Goal: Information Seeking & Learning: Learn about a topic

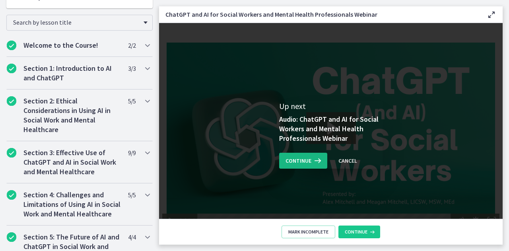
click at [288, 160] on span "Continue" at bounding box center [299, 161] width 26 height 10
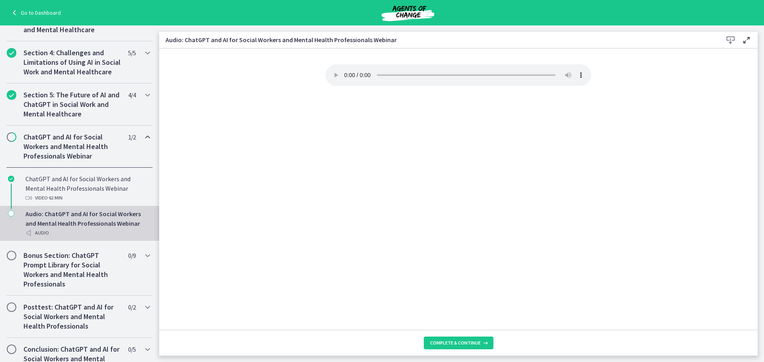
scroll to position [315, 0]
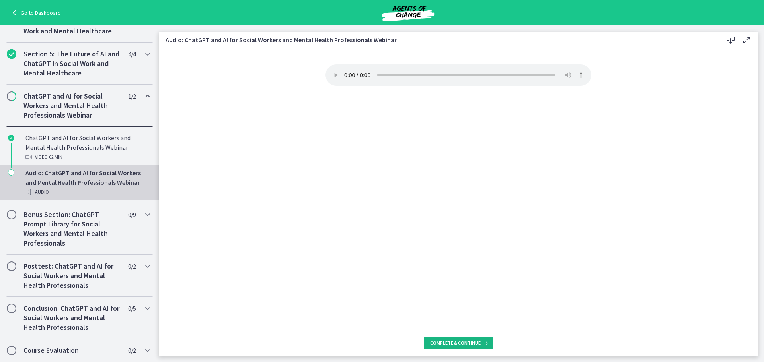
click at [470, 251] on span "Complete & continue" at bounding box center [455, 343] width 51 height 6
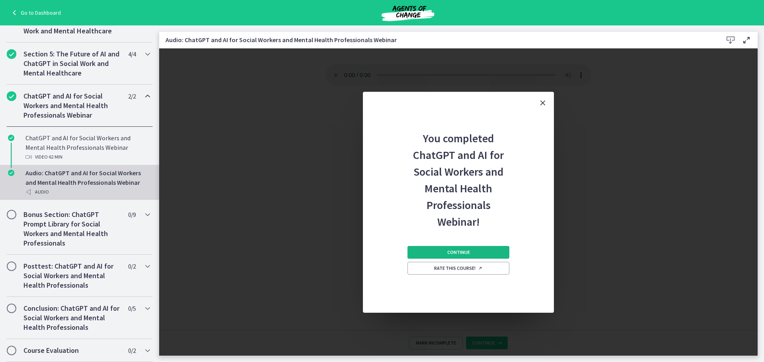
click at [480, 251] on button "Continue" at bounding box center [458, 252] width 102 height 13
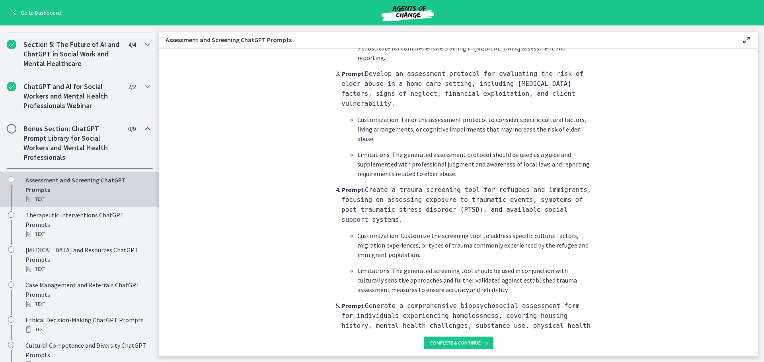
scroll to position [477, 0]
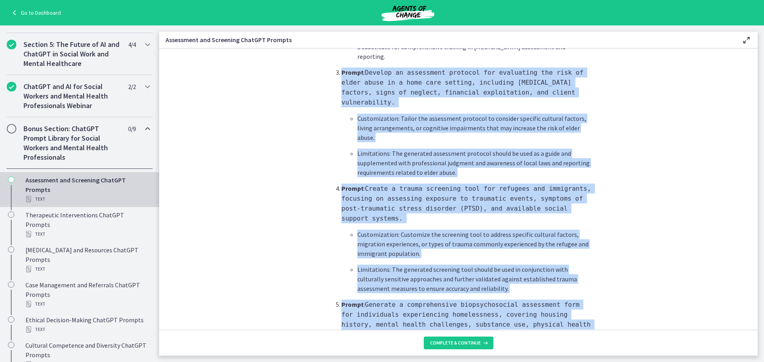
drag, startPoint x: 329, startPoint y: 49, endPoint x: 632, endPoint y: 244, distance: 359.7
click at [509, 251] on section "What is this collection of prompts? Prompts that can help social workers gather…" at bounding box center [458, 190] width 598 height 282
click at [243, 99] on section "What is this collection of prompts? Prompts that can help social workers gather…" at bounding box center [458, 190] width 598 height 282
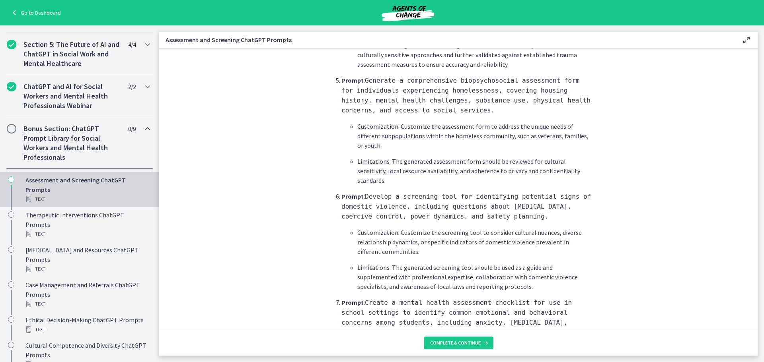
scroll to position [716, 0]
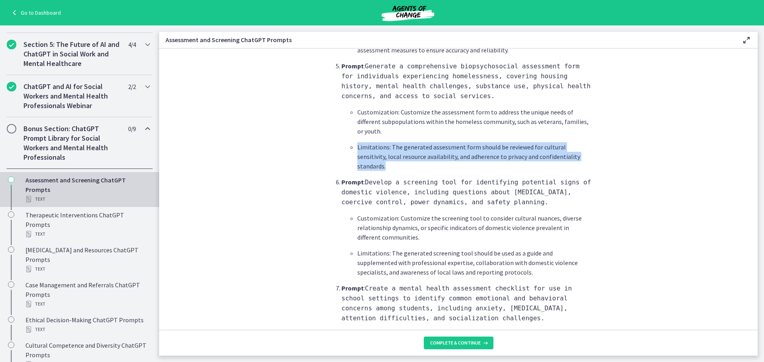
drag, startPoint x: 323, startPoint y: 92, endPoint x: 361, endPoint y: 108, distance: 40.9
click at [361, 108] on ol "Prompt : Generate a comprehensive assessment questionnaire for assessing the me…" at bounding box center [458, 174] width 266 height 1155
click at [283, 101] on section "What is this collection of prompts? Prompts that can help social workers gather…" at bounding box center [458, 190] width 598 height 282
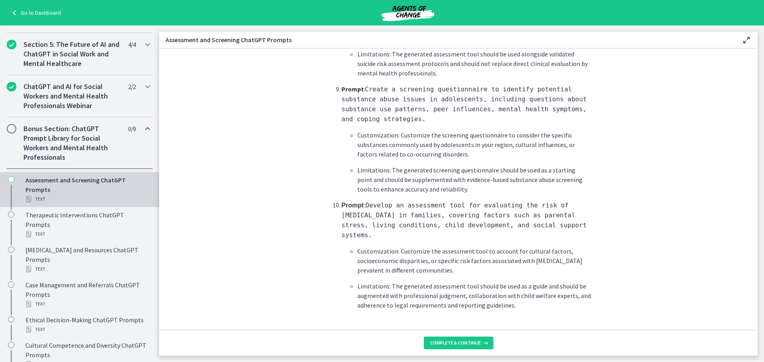
scroll to position [1158, 0]
click at [463, 251] on span "Complete & continue" at bounding box center [455, 343] width 51 height 6
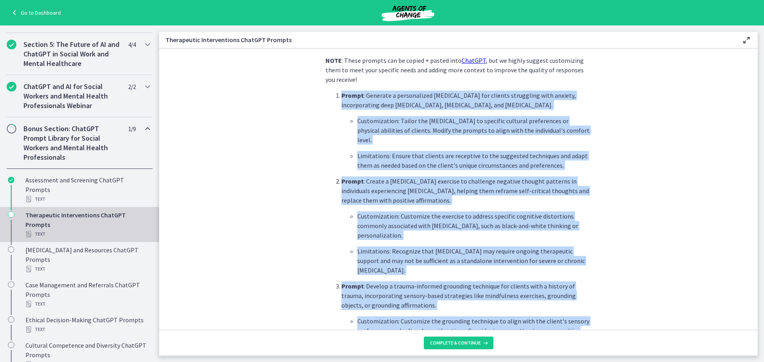
scroll to position [92, 0]
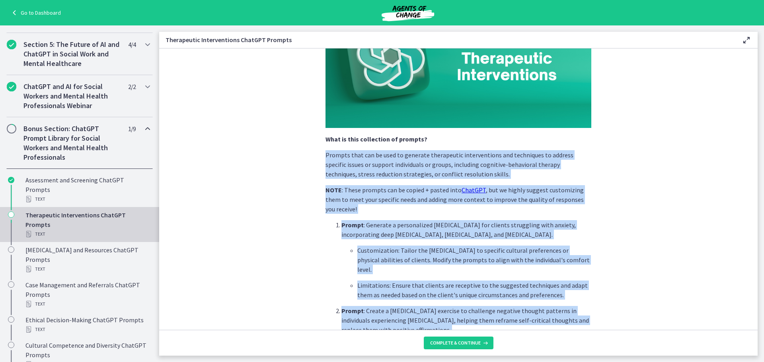
drag, startPoint x: 440, startPoint y: 290, endPoint x: 312, endPoint y: 150, distance: 189.2
click at [312, 150] on section "What is this collection of prompts? Prompts that can be used to generate therap…" at bounding box center [458, 190] width 598 height 282
copy div "Prompts that can be used to generate therapeutic interventions and techniques t…"
click at [467, 251] on span "Complete & continue" at bounding box center [455, 343] width 51 height 6
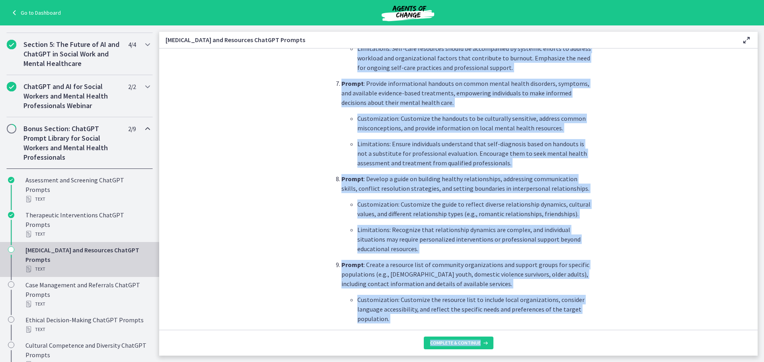
scroll to position [1055, 0]
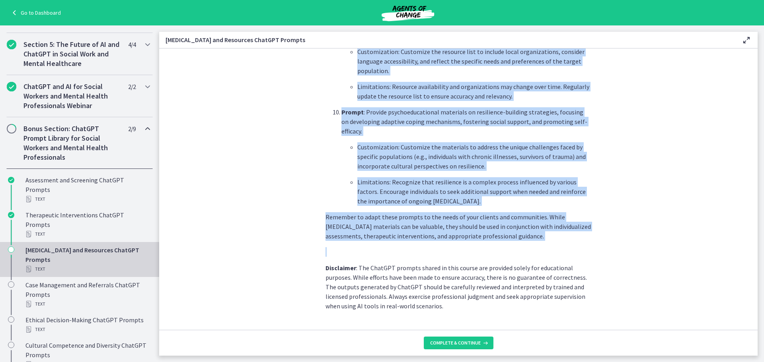
drag, startPoint x: 362, startPoint y: 142, endPoint x: 579, endPoint y: 227, distance: 232.6
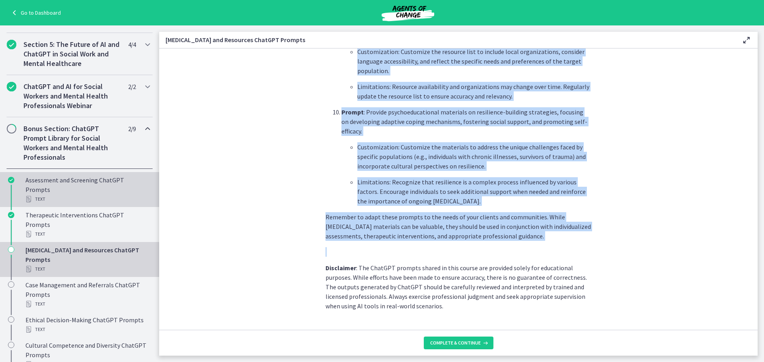
click at [48, 194] on div "Assessment and Screening ChatGPT Prompts Text" at bounding box center [87, 189] width 124 height 29
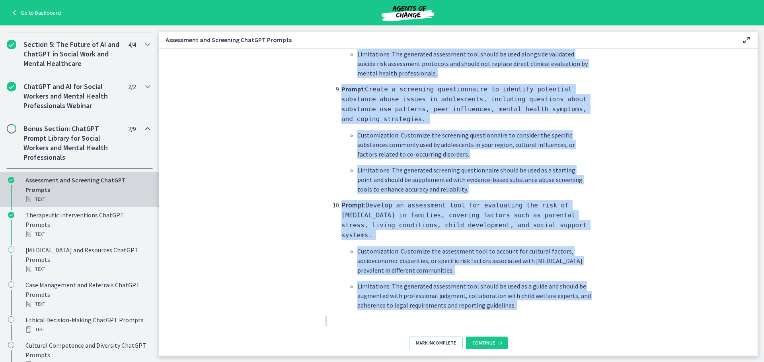
scroll to position [1158, 0]
drag, startPoint x: 331, startPoint y: 116, endPoint x: 541, endPoint y: 229, distance: 238.5
copy div "Prompt : Generate a comprehensive assessment questionnaire for assessing the me…"
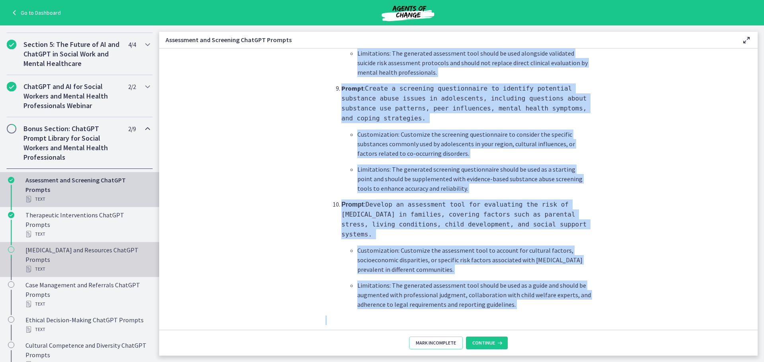
click at [78, 251] on div "[MEDICAL_DATA] and Resources ChatGPT Prompts Text" at bounding box center [87, 259] width 124 height 29
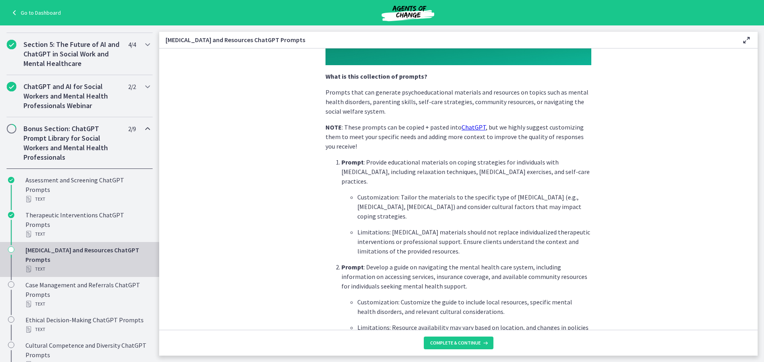
scroll to position [159, 0]
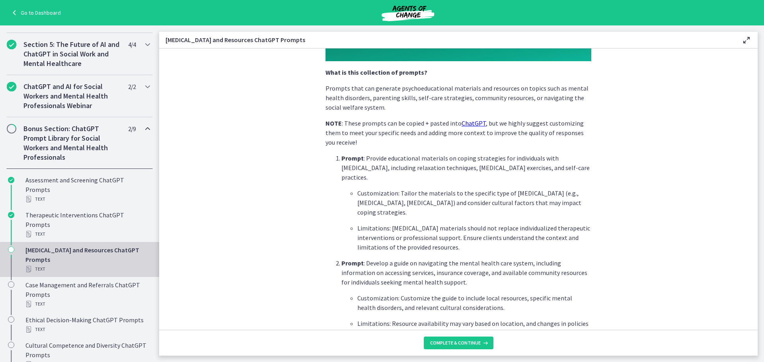
drag, startPoint x: 335, startPoint y: 139, endPoint x: 336, endPoint y: 147, distance: 7.6
click at [336, 147] on p "NOTE : These prompts can be copied + pasted into ChatGPT , but we highly sugges…" at bounding box center [458, 133] width 266 height 29
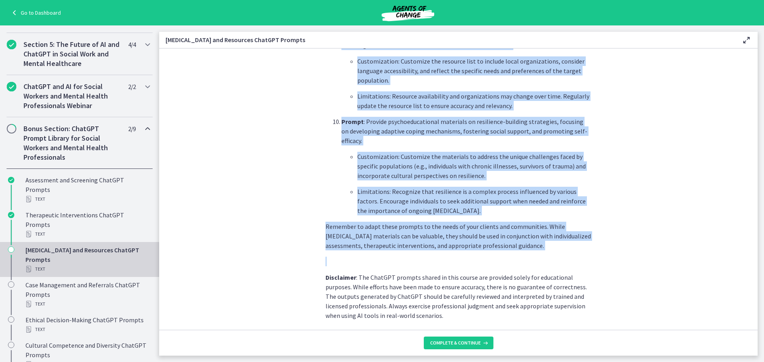
scroll to position [1055, 0]
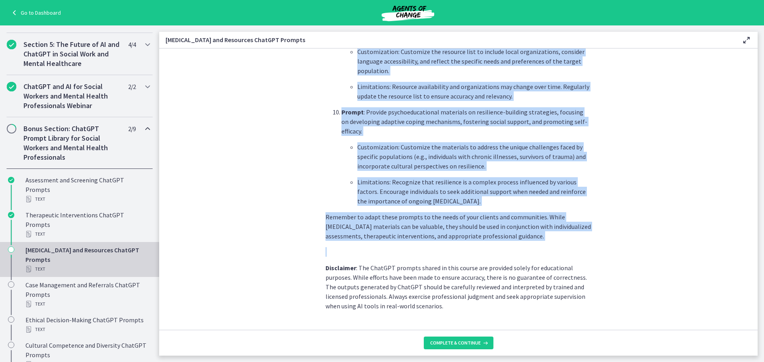
drag, startPoint x: 328, startPoint y: 157, endPoint x: 578, endPoint y: 223, distance: 259.2
copy div "Prompt : Provide educational materials on coping strategies for individuals wit…"
click at [471, 251] on span "Complete & continue" at bounding box center [455, 343] width 51 height 6
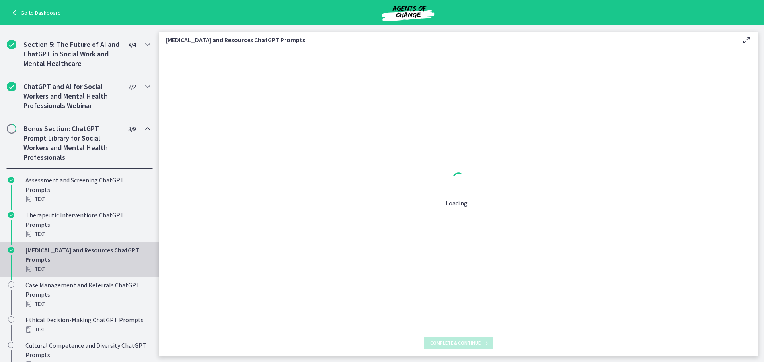
scroll to position [0, 0]
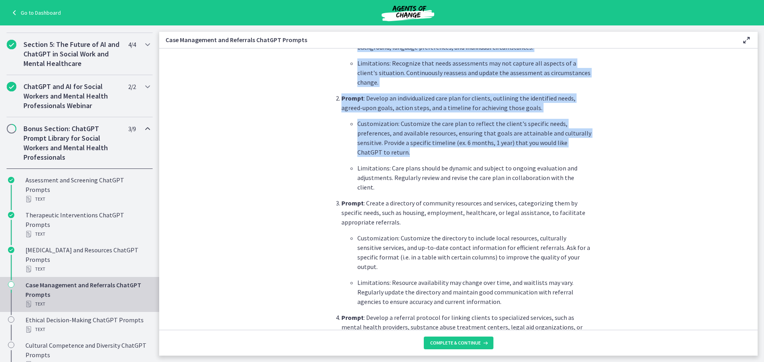
scroll to position [199, 0]
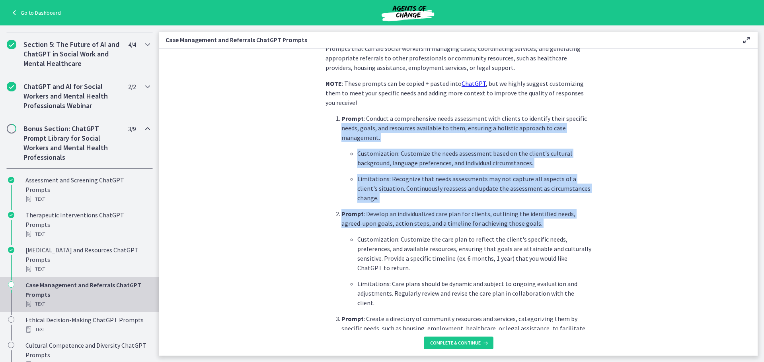
drag, startPoint x: 336, startPoint y: 165, endPoint x: 440, endPoint y: 220, distance: 117.6
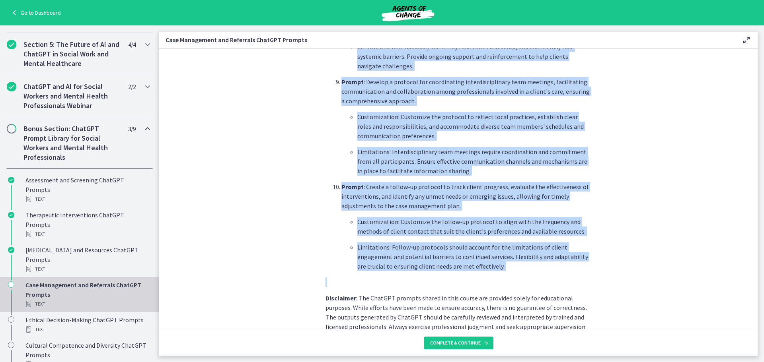
scroll to position [1030, 0]
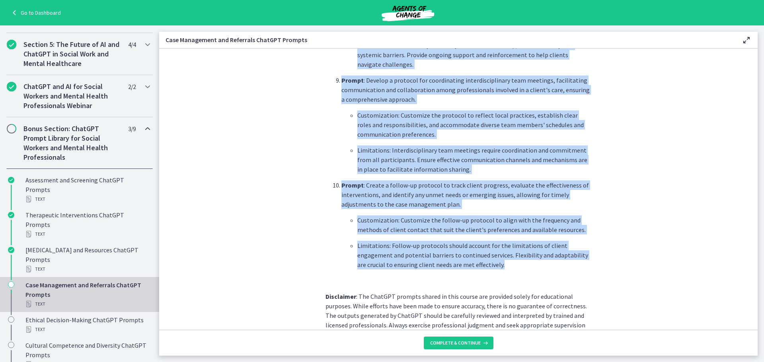
drag, startPoint x: 337, startPoint y: 117, endPoint x: 501, endPoint y: 220, distance: 194.1
copy ol "Prompt : Conduct a comprehensive needs assessment with clients to identify thei…"
click at [445, 251] on span "Complete & continue" at bounding box center [455, 343] width 51 height 6
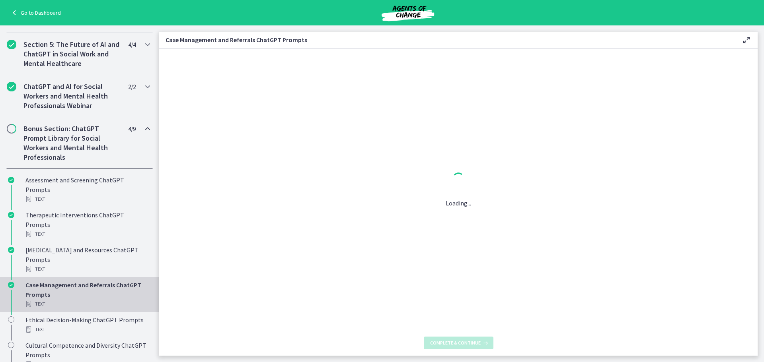
scroll to position [0, 0]
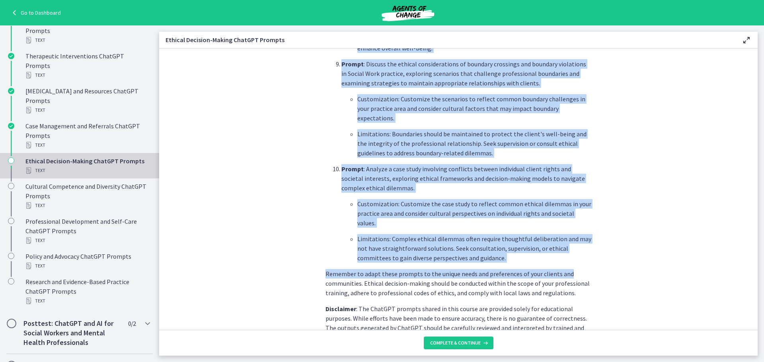
scroll to position [1034, 0]
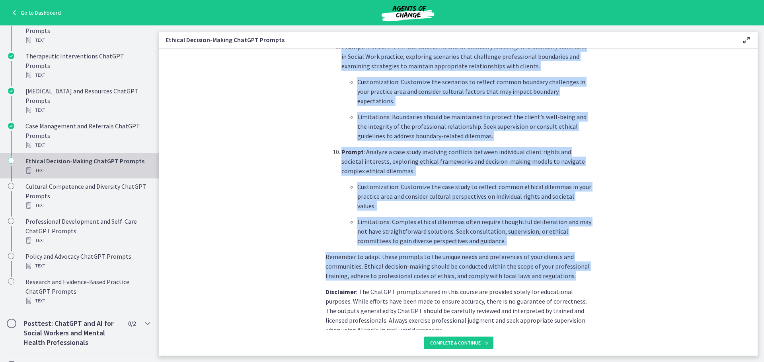
drag, startPoint x: 327, startPoint y: 148, endPoint x: 589, endPoint y: 255, distance: 282.8
click at [509, 251] on section "What is this collection of prompts? Prompts that can facilitate discussions and…" at bounding box center [458, 190] width 598 height 282
copy div "Prompt : Analyze a case study involving dual relationships, assessing potential…"
click at [455, 251] on span "Complete & continue" at bounding box center [455, 343] width 51 height 6
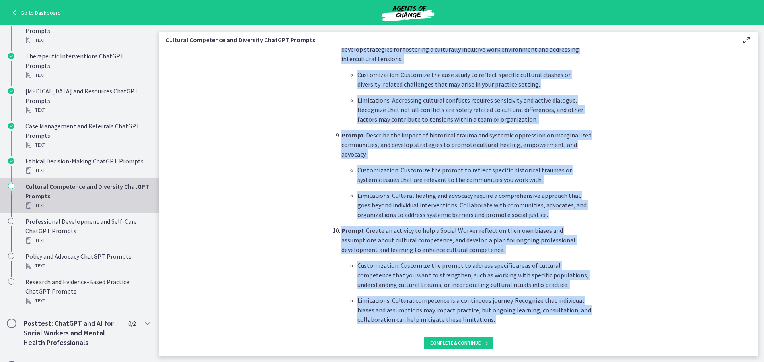
scroll to position [1034, 0]
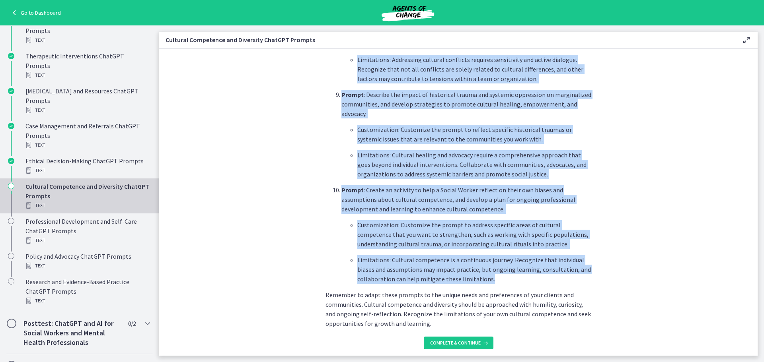
drag, startPoint x: 325, startPoint y: 282, endPoint x: 554, endPoint y: 262, distance: 230.0
copy ol "Prompt : Create a series of questions and activities in order for a therapist t…"
click at [439, 251] on span "Complete & continue" at bounding box center [455, 343] width 51 height 6
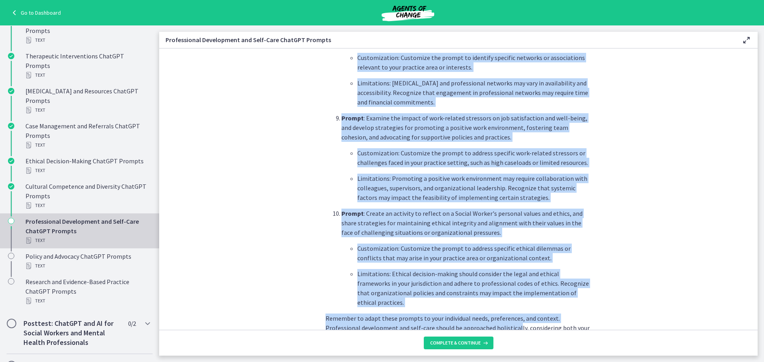
scroll to position [1114, 0]
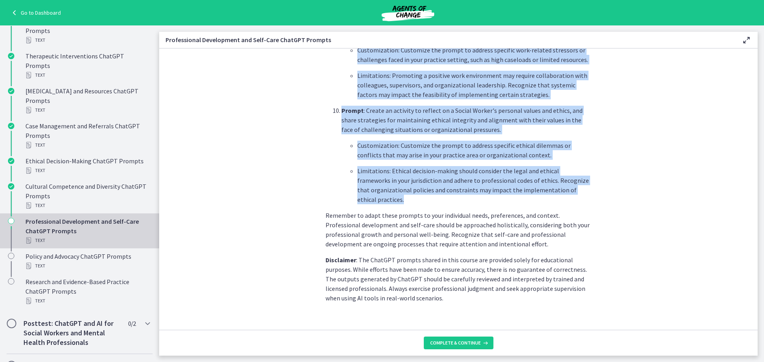
drag, startPoint x: 329, startPoint y: 198, endPoint x: 439, endPoint y: 200, distance: 110.6
copy ol "Prompt : Create a series of questions to help a Social Worker reflect on their …"
click at [439, 251] on span "Complete & continue" at bounding box center [455, 343] width 51 height 6
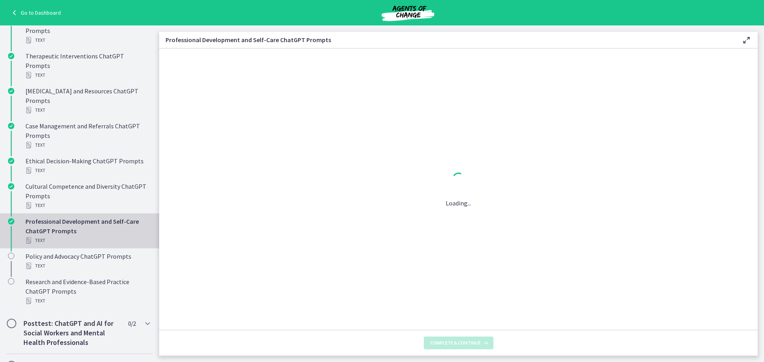
scroll to position [0, 0]
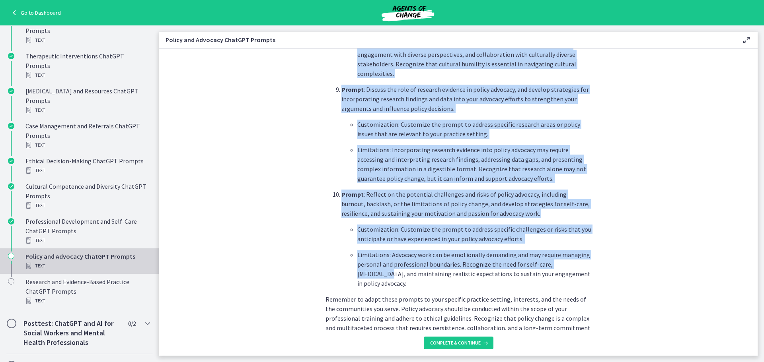
scroll to position [1074, 0]
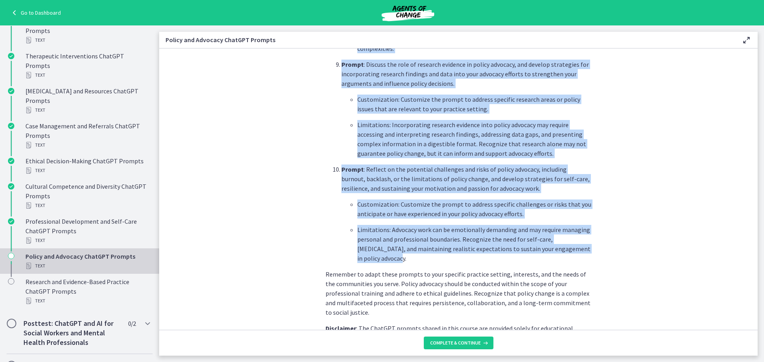
drag, startPoint x: 329, startPoint y: 117, endPoint x: 597, endPoint y: 234, distance: 292.5
click at [509, 234] on section "What is this collection of prompts? Prompts that can generate information and s…" at bounding box center [458, 190] width 598 height 282
copy ol "Prompt : Develop a comprehensive plan for engaging in grassroots advocacy effor…"
click at [454, 251] on span "Complete & continue" at bounding box center [455, 343] width 51 height 6
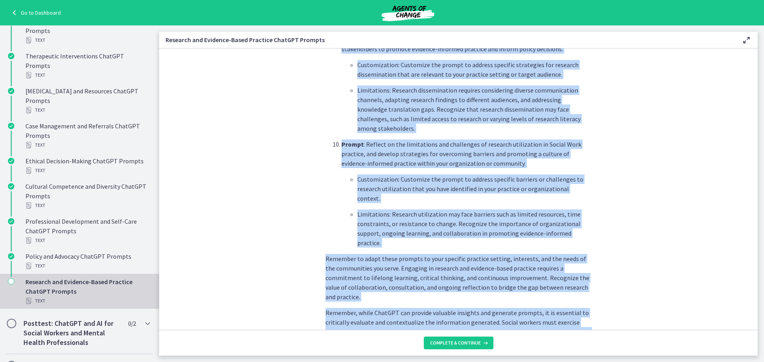
scroll to position [1179, 0]
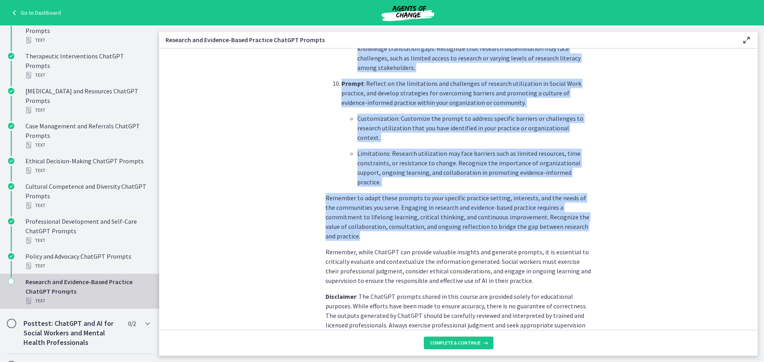
drag, startPoint x: 322, startPoint y: 107, endPoint x: 627, endPoint y: 188, distance: 314.9
click at [509, 188] on section "What is this collection of prompts? Prompts that explore current research findi…" at bounding box center [458, 190] width 598 height 282
copy div "Prompt : Develop a comprehensive plan for conducting a systematic literature re…"
click at [469, 251] on span "Complete & continue" at bounding box center [455, 343] width 51 height 6
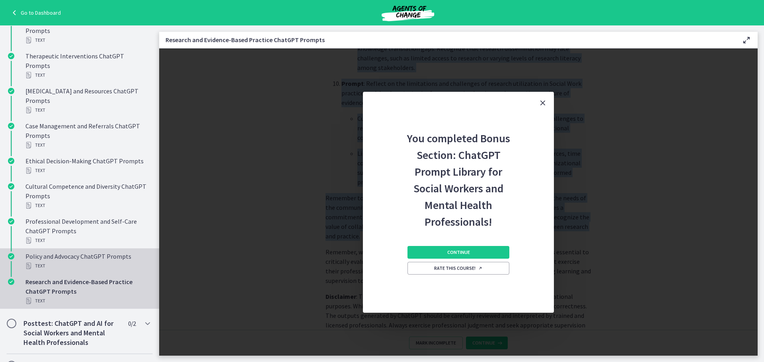
scroll to position [532, 0]
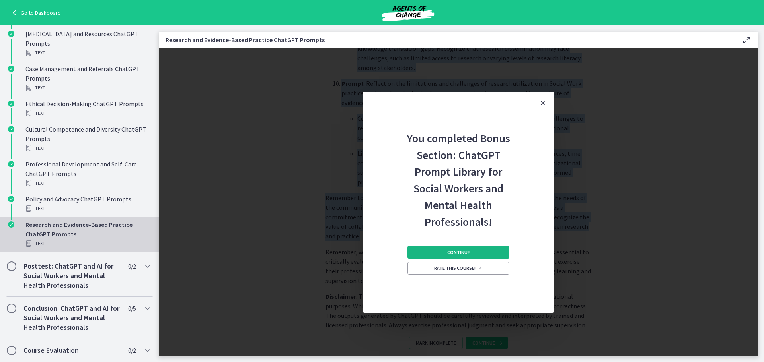
click at [447, 251] on span "Continue" at bounding box center [458, 252] width 23 height 6
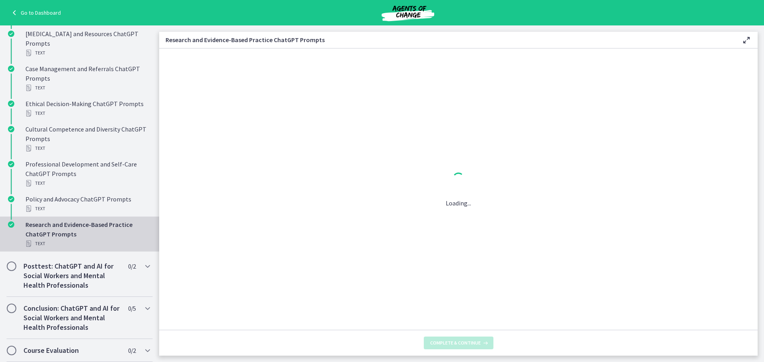
scroll to position [0, 0]
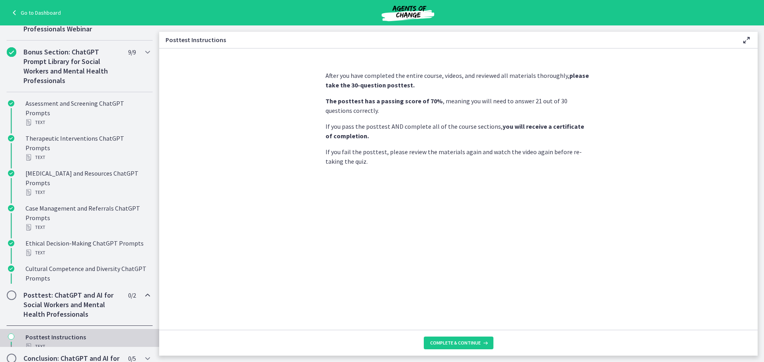
scroll to position [306, 0]
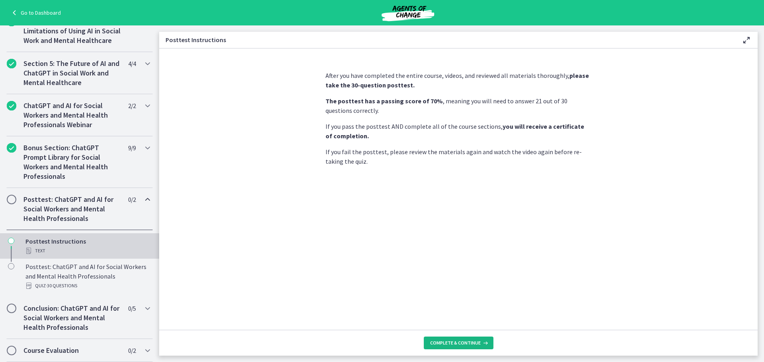
click at [462, 251] on button "Complete & continue" at bounding box center [459, 343] width 70 height 13
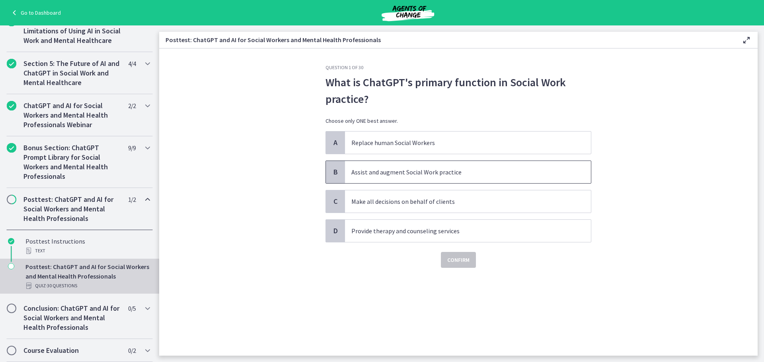
click at [445, 168] on p "Assist and augment Social Work practice" at bounding box center [459, 172] width 217 height 10
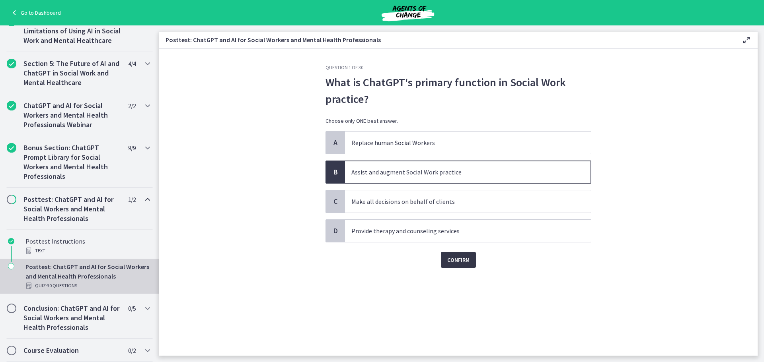
click at [452, 251] on span "Confirm" at bounding box center [458, 260] width 22 height 10
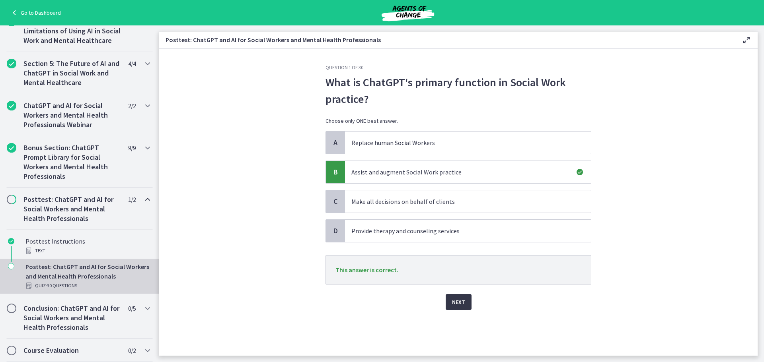
click at [463, 251] on span "Next" at bounding box center [458, 303] width 13 height 10
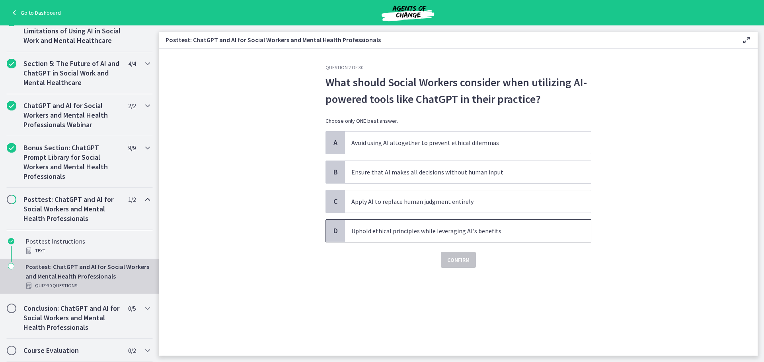
click at [442, 234] on p "Uphold ethical principles while leveraging AI's benefits" at bounding box center [459, 231] width 217 height 10
click at [457, 251] on button "Confirm" at bounding box center [458, 260] width 35 height 16
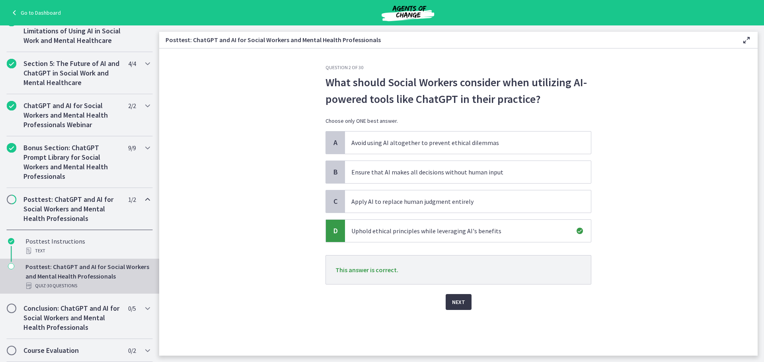
click at [458, 251] on span "Next" at bounding box center [458, 303] width 13 height 10
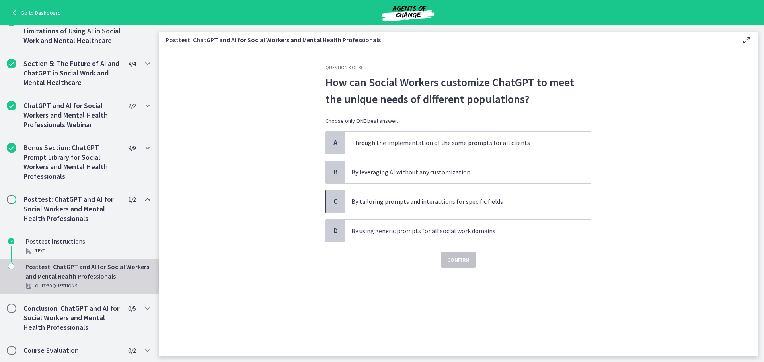
click at [466, 197] on p "By tailoring prompts and interactions for specific fields" at bounding box center [459, 202] width 217 height 10
click at [455, 251] on button "Confirm" at bounding box center [458, 260] width 35 height 16
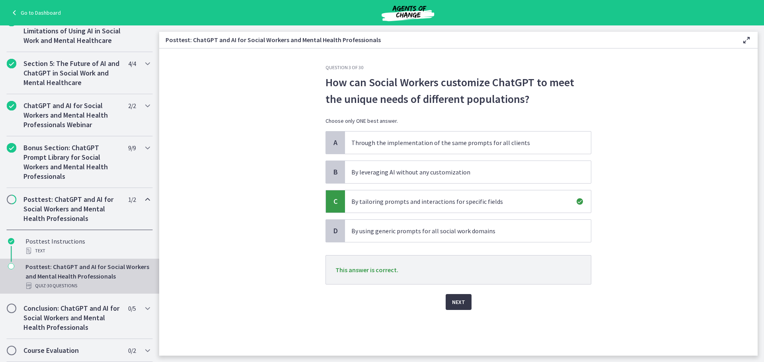
click at [468, 251] on button "Next" at bounding box center [459, 302] width 26 height 16
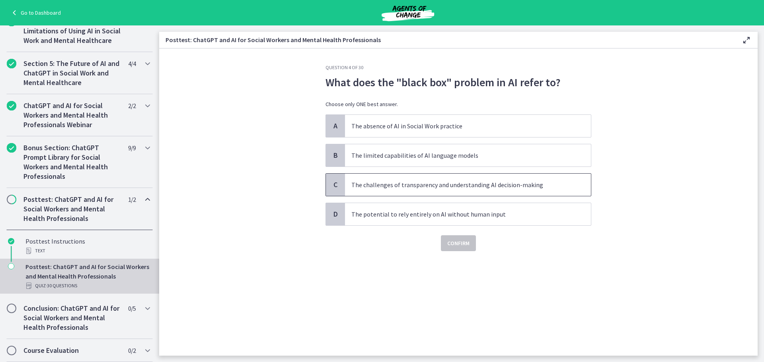
click at [452, 189] on p "The challenges of transparency and understanding AI decision-making" at bounding box center [459, 185] width 217 height 10
click at [444, 240] on button "Confirm" at bounding box center [458, 243] width 35 height 16
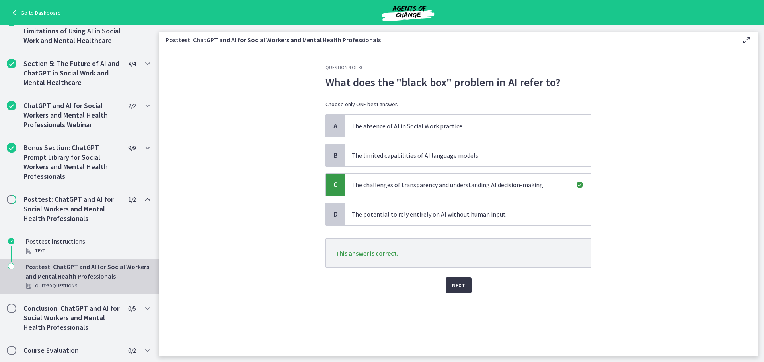
click at [447, 251] on button "Next" at bounding box center [459, 286] width 26 height 16
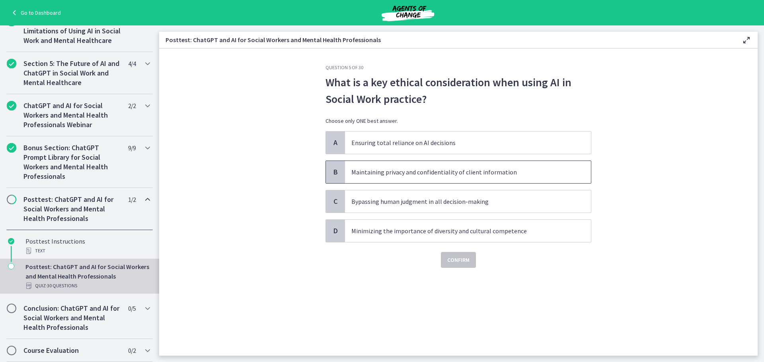
click at [457, 173] on p "Maintaining privacy and confidentiality of client information" at bounding box center [459, 172] width 217 height 10
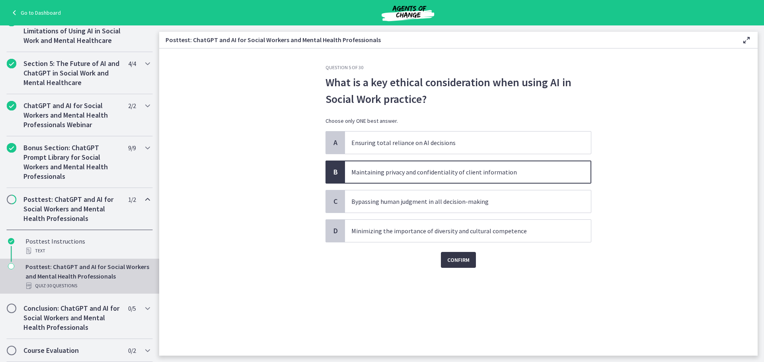
click at [465, 251] on button "Confirm" at bounding box center [458, 260] width 35 height 16
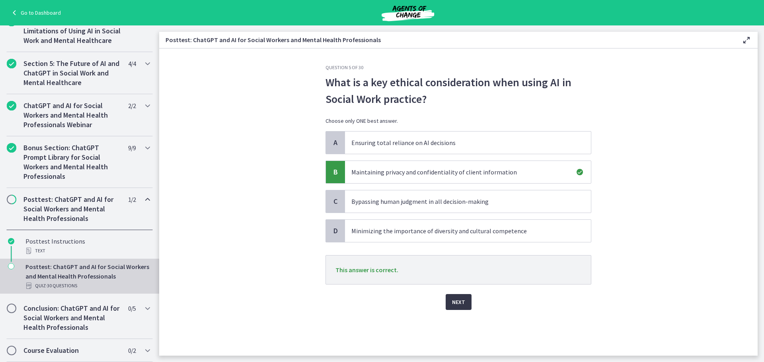
click at [456, 251] on button "Next" at bounding box center [459, 302] width 26 height 16
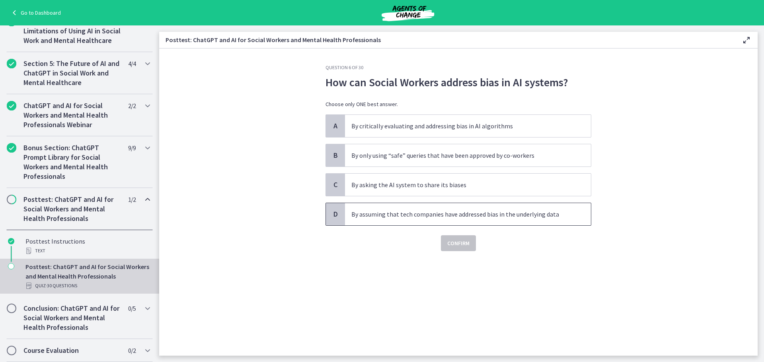
click at [509, 219] on p "By assuming that tech companies have addressed bias in the underlying data" at bounding box center [459, 215] width 217 height 10
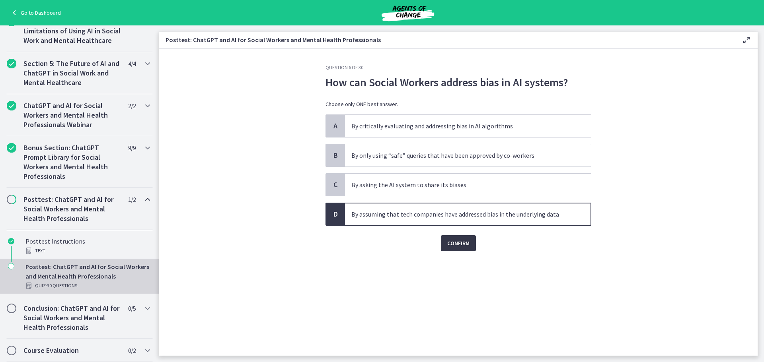
click at [466, 244] on span "Confirm" at bounding box center [458, 244] width 22 height 10
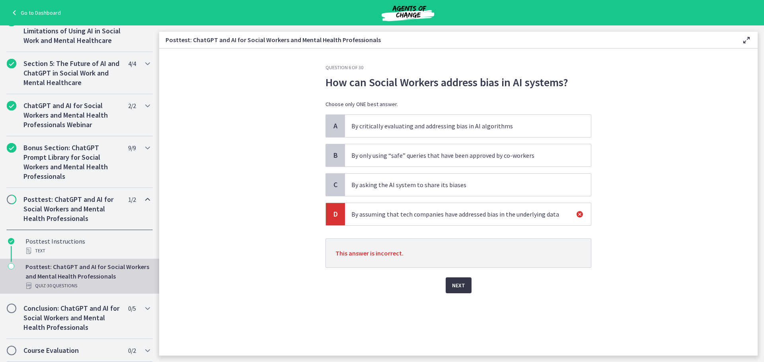
click at [463, 251] on span "Next" at bounding box center [458, 286] width 13 height 10
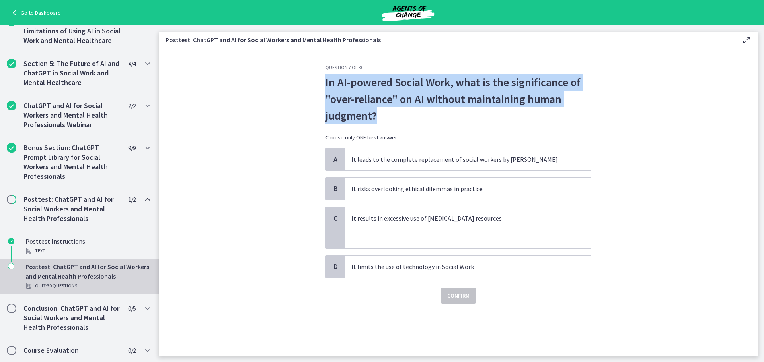
drag, startPoint x: 376, startPoint y: 117, endPoint x: 325, endPoint y: 82, distance: 61.7
click at [325, 82] on p "In AI-powered Social Work, what is the significance of "over-reliance" on AI wi…" at bounding box center [458, 99] width 266 height 50
copy p "In AI-powered Social Work, what is the significance of "over-reliance" on AI wi…"
click at [509, 110] on section "Question 7 of 30 In AI-powered Social Work, what is the significance of "over-r…" at bounding box center [458, 203] width 598 height 308
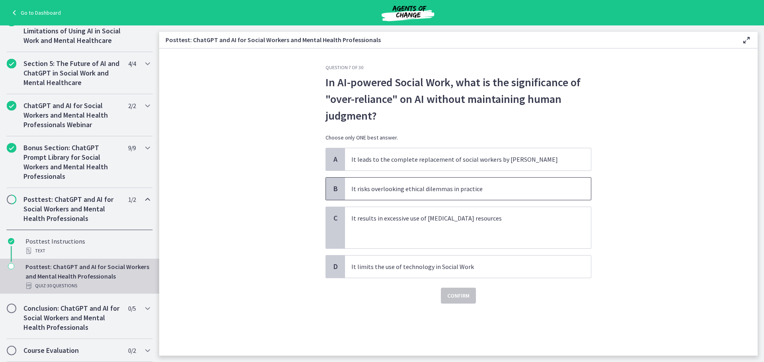
click at [504, 195] on span "It risks overlooking ethical dilemmas in practice" at bounding box center [468, 189] width 246 height 22
click at [467, 251] on span "Confirm" at bounding box center [458, 296] width 22 height 10
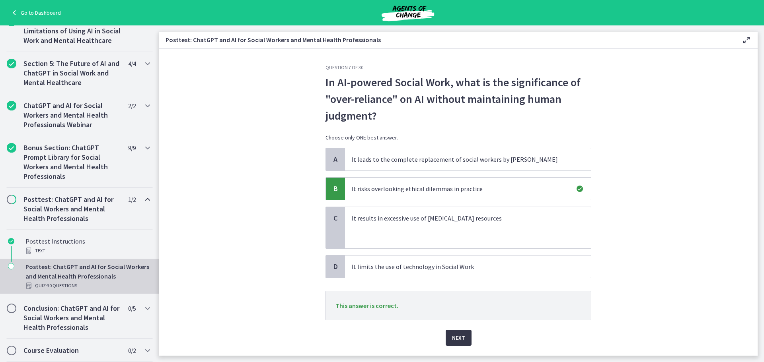
click at [452, 251] on span "Next" at bounding box center [458, 338] width 13 height 10
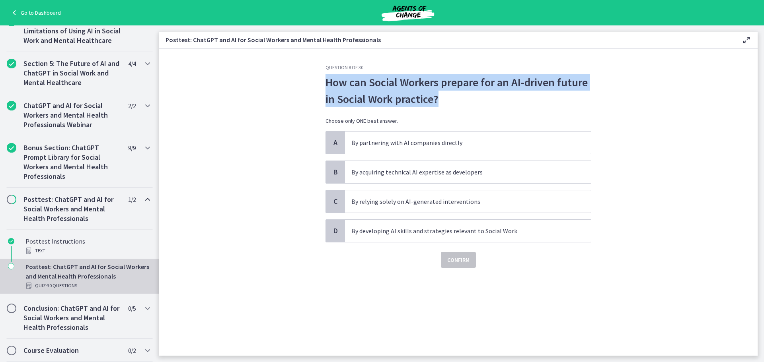
drag, startPoint x: 442, startPoint y: 103, endPoint x: 305, endPoint y: 80, distance: 138.8
click at [305, 80] on section "Question 8 of 30 How can Social Workers prepare for an AI-driven future in Soci…" at bounding box center [458, 203] width 598 height 308
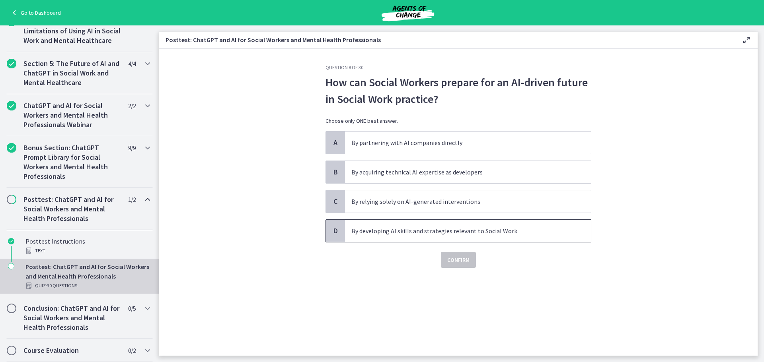
click at [498, 232] on p "By developing AI skills and strategies relevant to Social Work" at bounding box center [459, 231] width 217 height 10
click at [469, 251] on span "Confirm" at bounding box center [458, 260] width 22 height 10
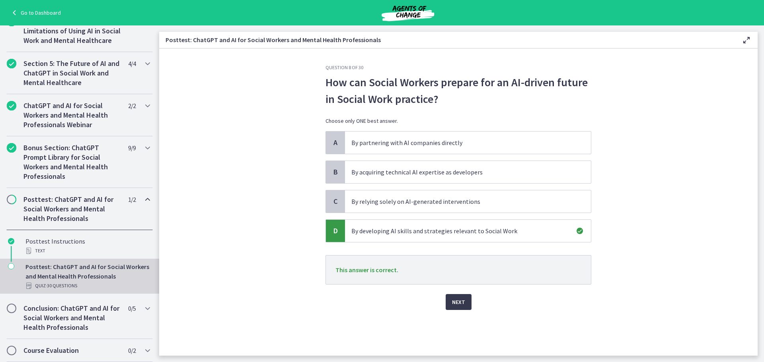
click at [467, 251] on div "Question 8 of 30 How can Social Workers prepare for an AI-driven future in Soci…" at bounding box center [458, 210] width 278 height 292
click at [464, 251] on button "Next" at bounding box center [459, 302] width 26 height 16
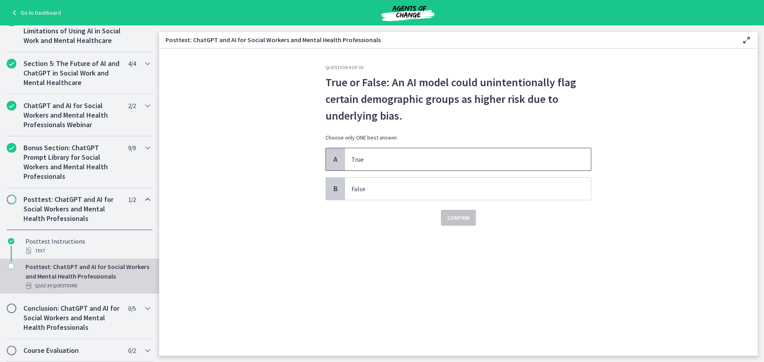
drag, startPoint x: 385, startPoint y: 156, endPoint x: 393, endPoint y: 162, distance: 10.8
click at [385, 156] on p "True" at bounding box center [459, 160] width 217 height 10
click at [461, 219] on span "Confirm" at bounding box center [458, 218] width 22 height 10
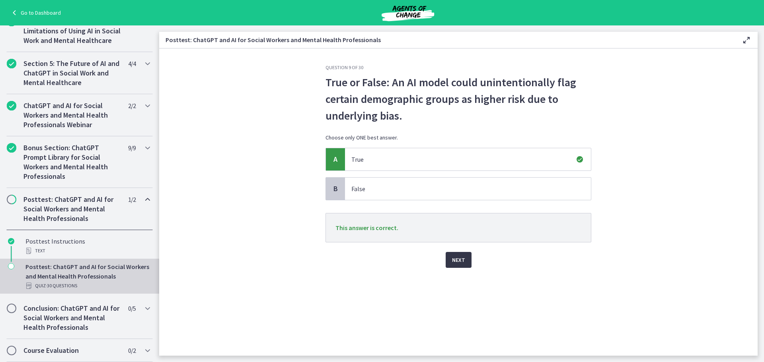
click at [459, 251] on button "Next" at bounding box center [459, 260] width 26 height 16
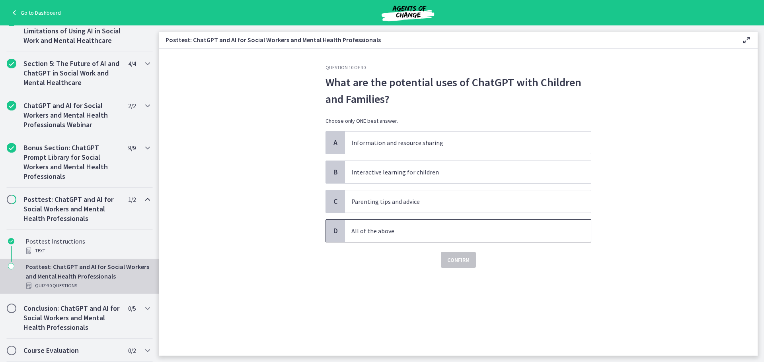
click at [456, 227] on p "All of the above" at bounding box center [459, 231] width 217 height 10
click at [455, 251] on span "Confirm" at bounding box center [458, 260] width 22 height 10
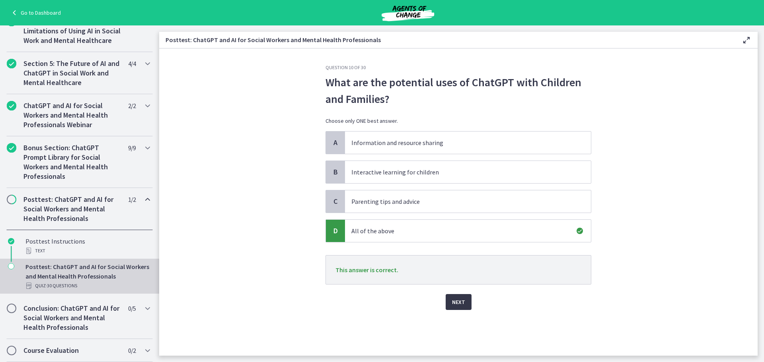
click at [457, 251] on span "Next" at bounding box center [458, 303] width 13 height 10
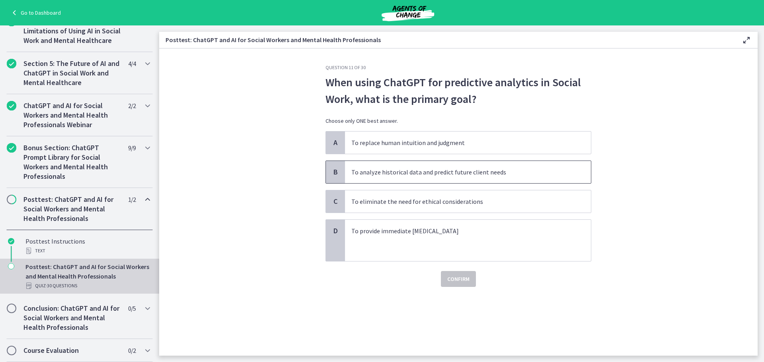
click at [493, 180] on span "To analyze historical data and predict future client needs" at bounding box center [468, 172] width 246 height 22
drag, startPoint x: 450, startPoint y: 269, endPoint x: 451, endPoint y: 276, distance: 6.5
click at [451, 251] on div "Confirm" at bounding box center [458, 274] width 266 height 25
click at [451, 251] on span "Confirm" at bounding box center [458, 279] width 22 height 10
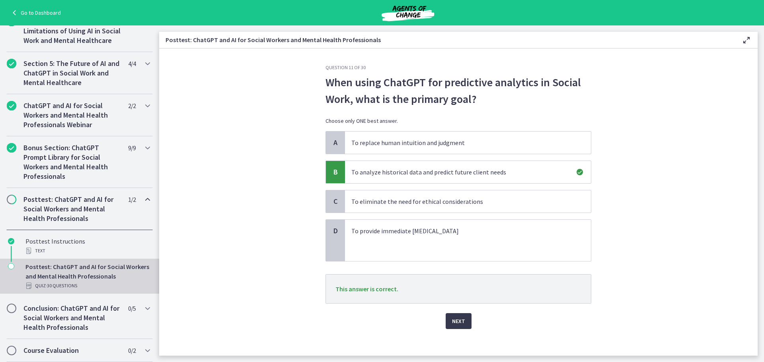
click at [452, 251] on div "Next" at bounding box center [458, 316] width 266 height 25
click at [452, 251] on span "Next" at bounding box center [458, 322] width 13 height 10
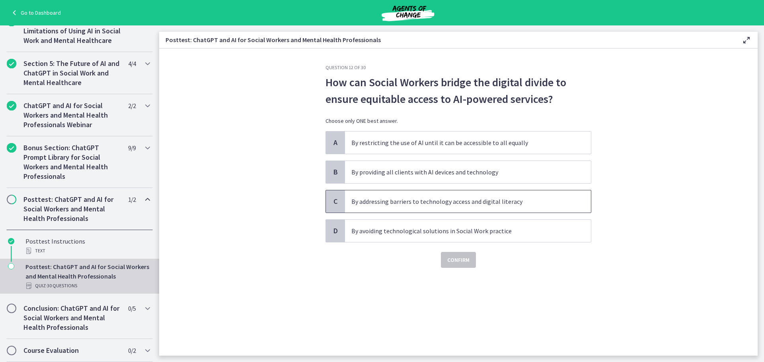
click at [509, 204] on p "By addressing barriers to technology access and digital literacy" at bounding box center [459, 202] width 217 height 10
click at [450, 251] on span "Confirm" at bounding box center [458, 260] width 22 height 10
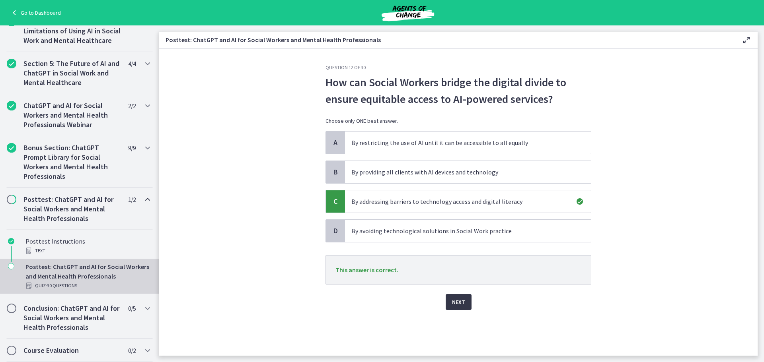
click at [455, 251] on span "Next" at bounding box center [458, 303] width 13 height 10
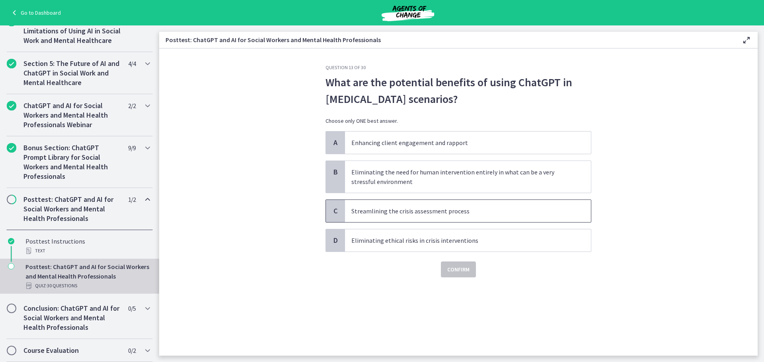
click at [455, 210] on p "Streamlining the crisis assessment process" at bounding box center [459, 211] width 217 height 10
click at [466, 251] on span "Confirm" at bounding box center [458, 270] width 22 height 10
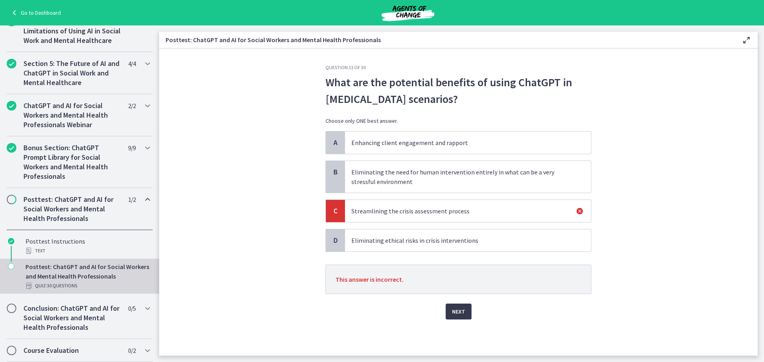
click at [448, 251] on div "Next" at bounding box center [458, 306] width 266 height 25
click at [443, 251] on div "Next" at bounding box center [458, 306] width 266 height 25
click at [448, 251] on button "Next" at bounding box center [459, 312] width 26 height 16
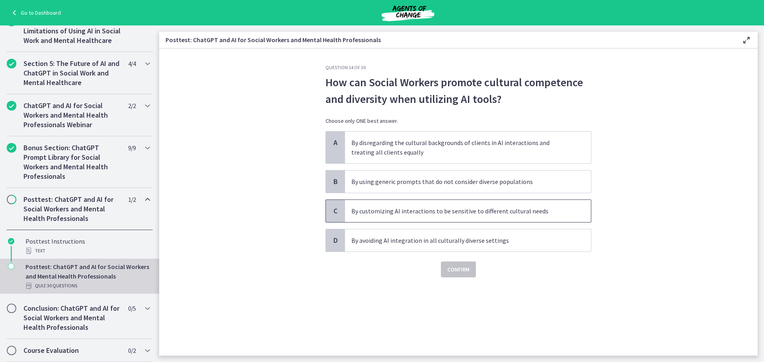
click at [443, 211] on p "By customizing AI interactions to be sensitive to different cultural needs" at bounding box center [459, 211] width 217 height 10
click at [451, 251] on span "Confirm" at bounding box center [458, 270] width 22 height 10
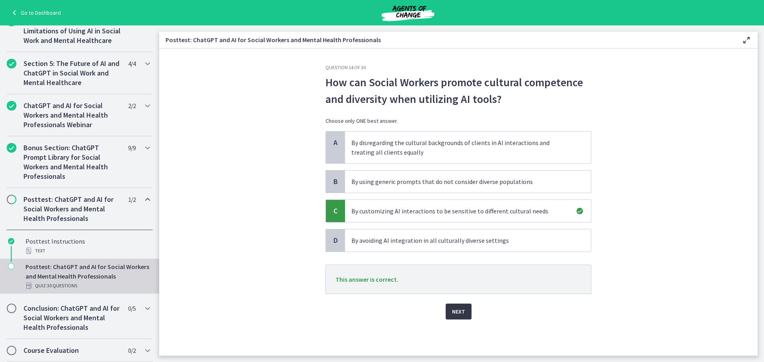
click at [456, 251] on button "Next" at bounding box center [459, 312] width 26 height 16
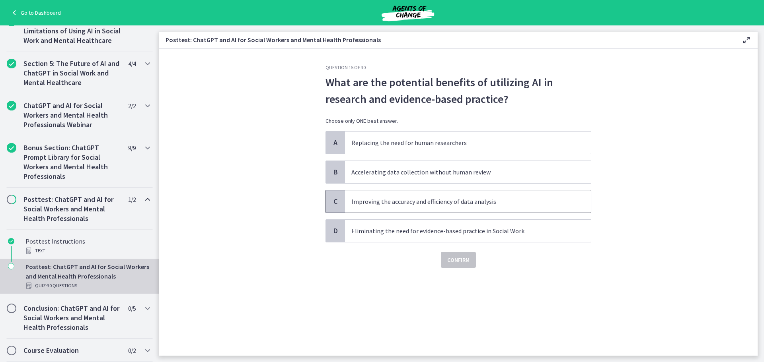
click at [474, 204] on p "Improving the accuracy and efficiency of data analysis" at bounding box center [459, 202] width 217 height 10
click at [463, 251] on span "Confirm" at bounding box center [458, 260] width 22 height 10
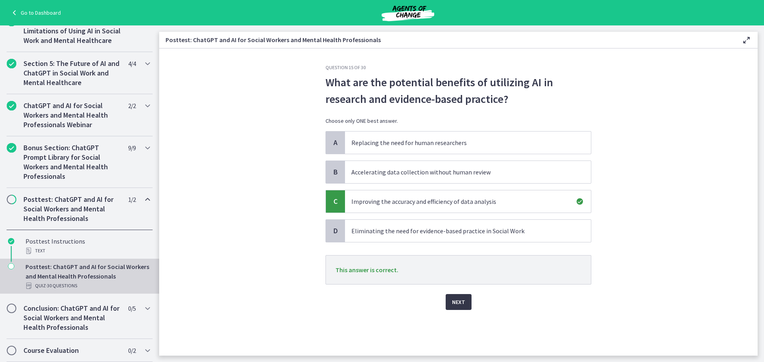
drag, startPoint x: 454, startPoint y: 293, endPoint x: 455, endPoint y: 298, distance: 4.8
click at [455, 251] on div "Next" at bounding box center [458, 297] width 266 height 25
click at [456, 251] on span "Next" at bounding box center [458, 303] width 13 height 10
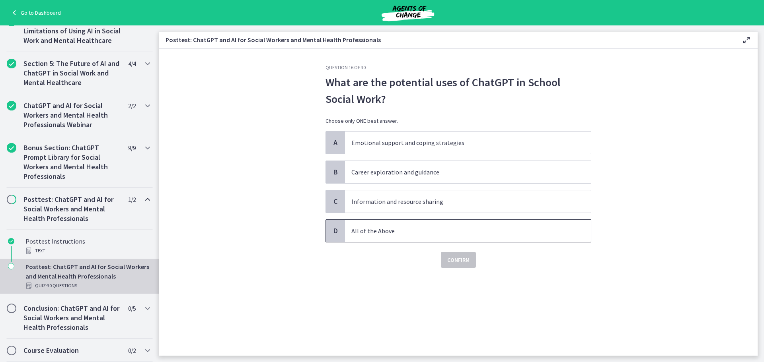
click at [380, 234] on p "All of the Above" at bounding box center [459, 231] width 217 height 10
click at [453, 251] on span "Confirm" at bounding box center [458, 260] width 22 height 10
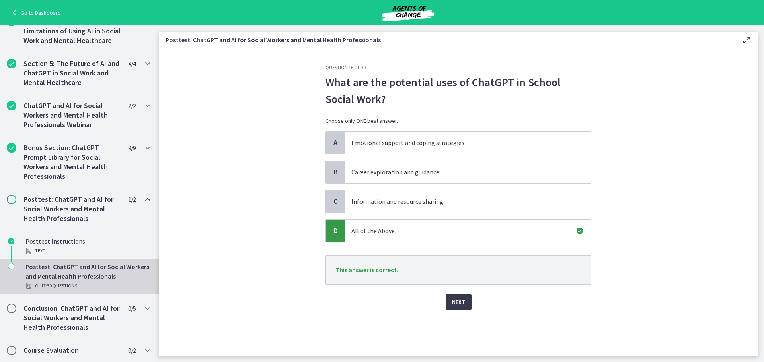
click at [457, 251] on div "Question 16 of 30 What are the potential uses of ChatGPT in School Social Work?…" at bounding box center [458, 210] width 278 height 292
click at [464, 251] on div "Question 16 of 30 What are the potential uses of ChatGPT in School Social Work?…" at bounding box center [458, 210] width 278 height 292
click at [464, 251] on span "Next" at bounding box center [458, 303] width 13 height 10
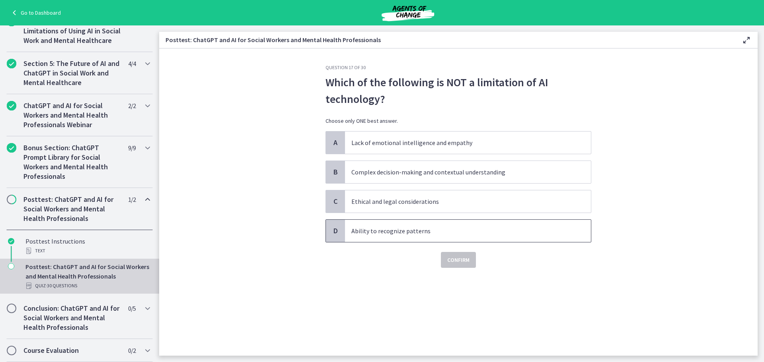
click at [446, 232] on p "Ability to recognize patterns" at bounding box center [459, 231] width 217 height 10
click at [451, 251] on span "Confirm" at bounding box center [458, 260] width 22 height 10
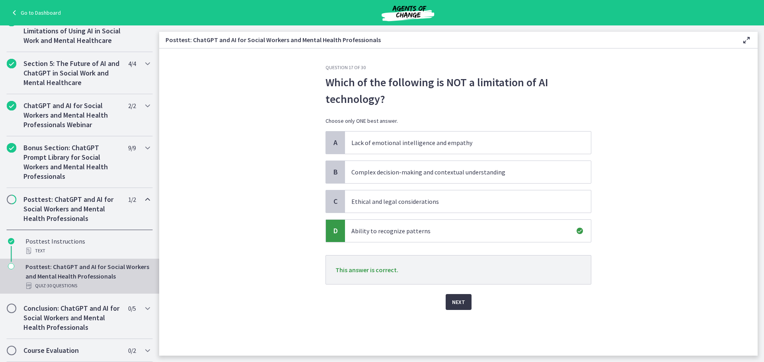
click at [454, 251] on span "Next" at bounding box center [458, 303] width 13 height 10
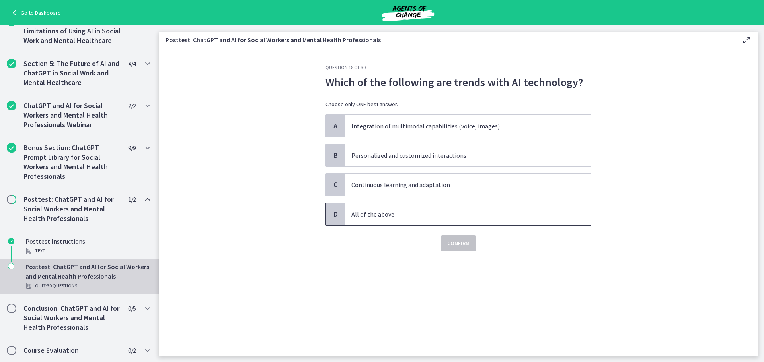
click at [509, 207] on span "All of the above" at bounding box center [468, 214] width 246 height 22
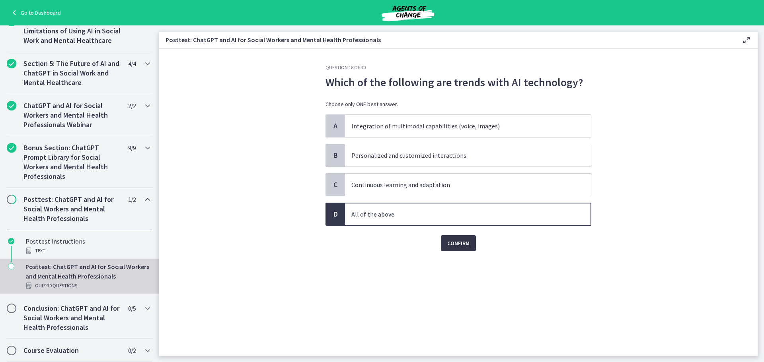
click at [456, 244] on span "Confirm" at bounding box center [458, 244] width 22 height 10
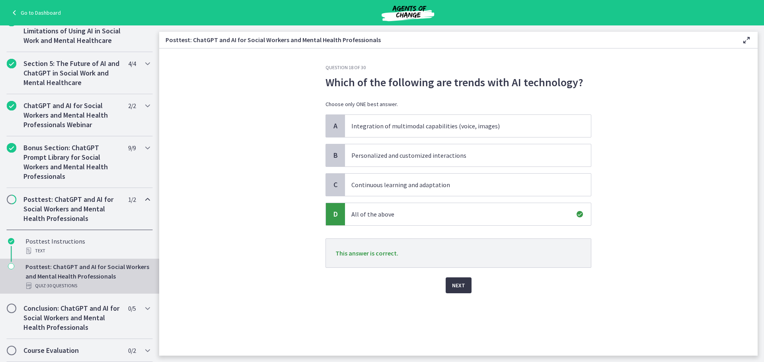
click at [456, 251] on span "Next" at bounding box center [458, 286] width 13 height 10
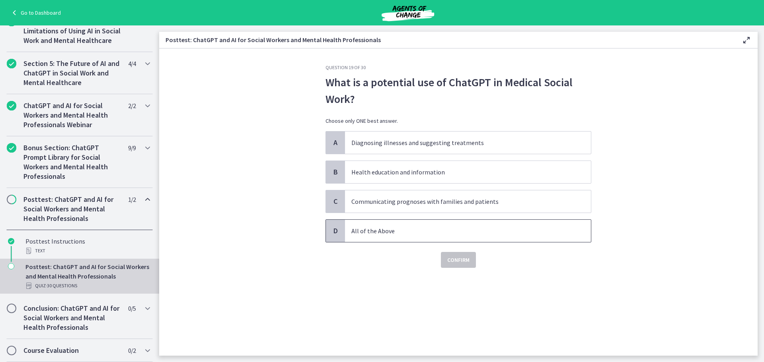
click at [456, 234] on p "All of the Above" at bounding box center [459, 231] width 217 height 10
click at [459, 251] on span "Confirm" at bounding box center [458, 260] width 22 height 10
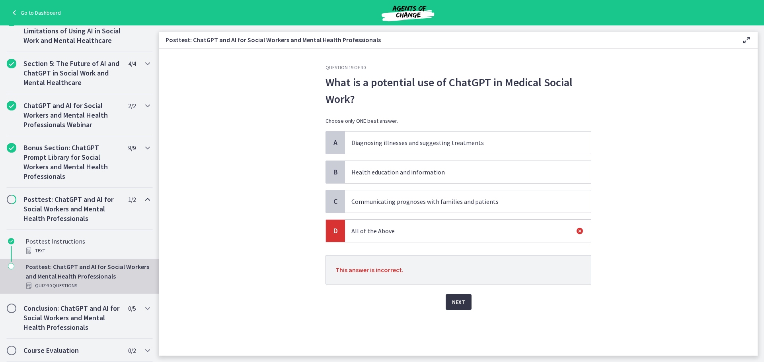
click at [458, 251] on span "Next" at bounding box center [458, 303] width 13 height 10
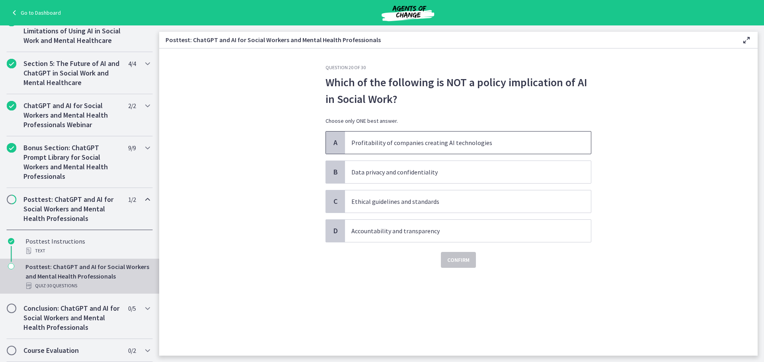
click at [384, 146] on p "Profitability of companies creating AI technologies" at bounding box center [459, 143] width 217 height 10
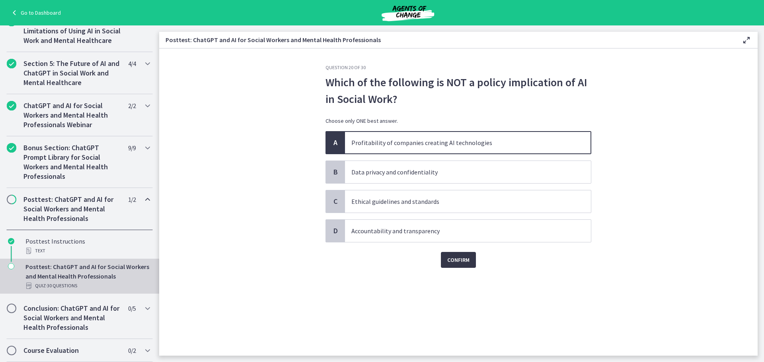
click at [458, 251] on span "Confirm" at bounding box center [458, 260] width 22 height 10
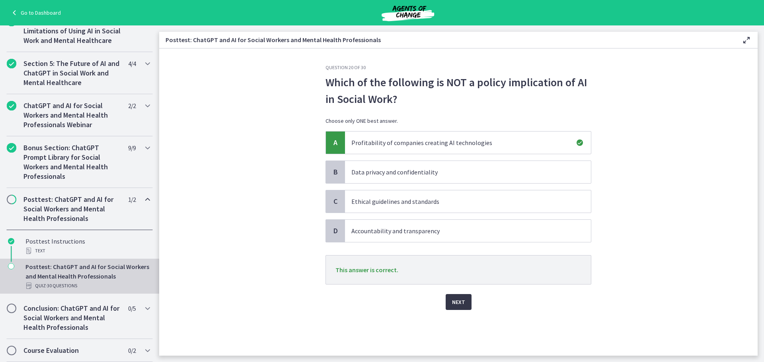
click at [458, 251] on span "Next" at bounding box center [458, 303] width 13 height 10
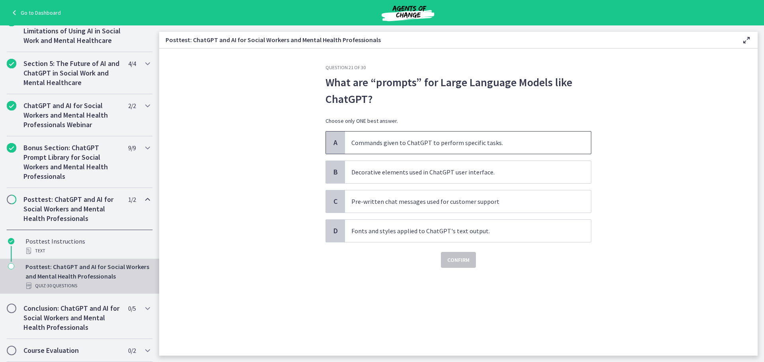
click at [492, 146] on p "Commands given to ChatGPT to perform specific tasks." at bounding box center [459, 143] width 217 height 10
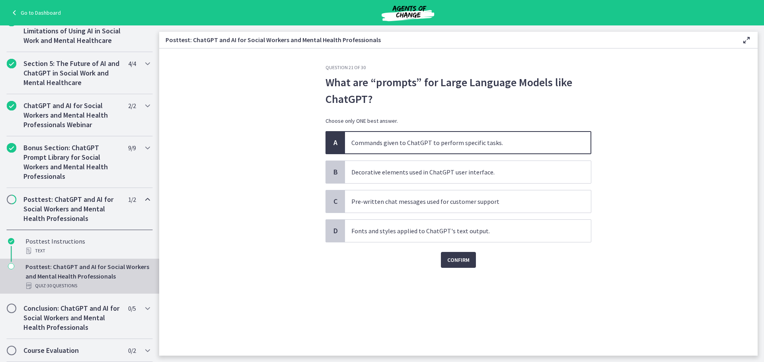
click at [496, 147] on p "Commands given to ChatGPT to perform specific tasks." at bounding box center [459, 143] width 217 height 10
click at [462, 251] on span "Confirm" at bounding box center [458, 260] width 22 height 10
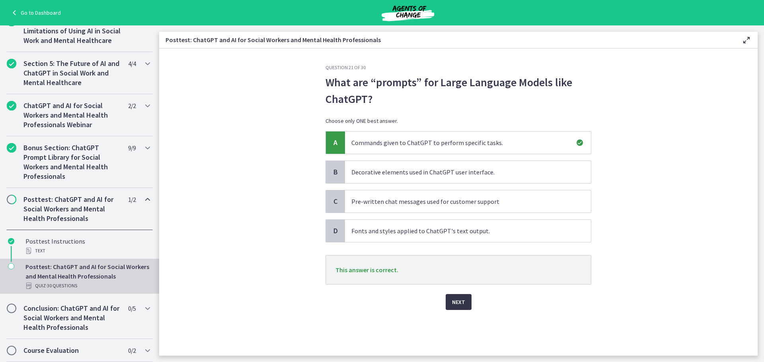
click at [456, 251] on span "Next" at bounding box center [458, 303] width 13 height 10
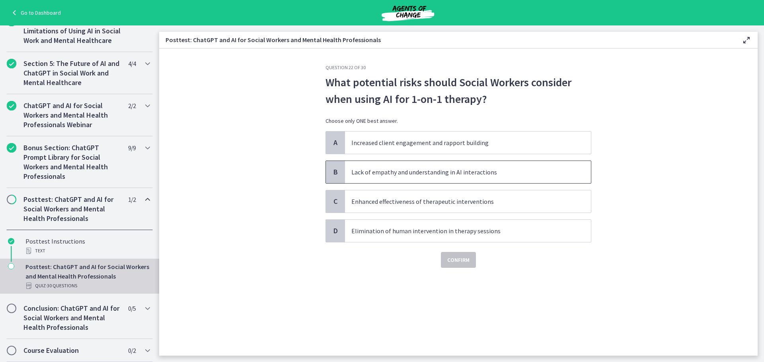
click at [509, 176] on p "Lack of empathy and understanding in AI interactions" at bounding box center [459, 172] width 217 height 10
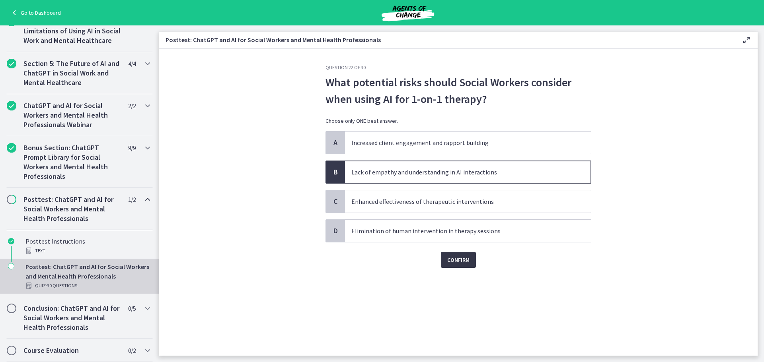
click at [457, 251] on span "Confirm" at bounding box center [458, 260] width 22 height 10
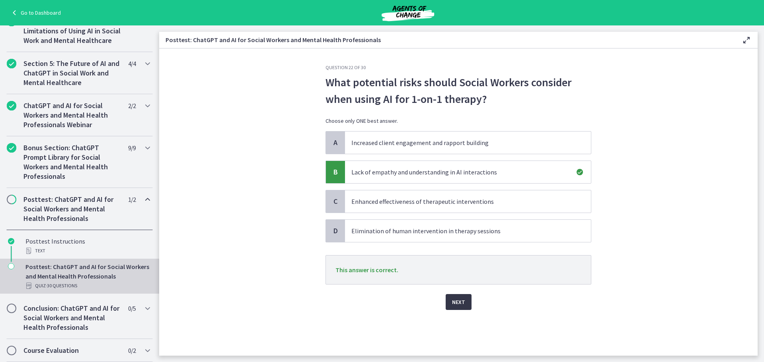
click at [451, 251] on button "Next" at bounding box center [459, 302] width 26 height 16
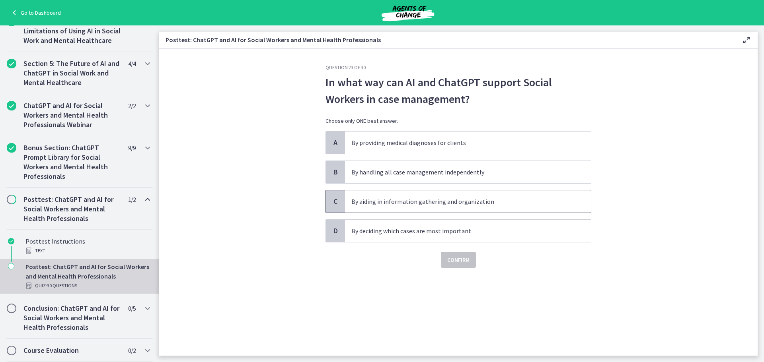
click at [452, 200] on p "By aiding in information gathering and organization" at bounding box center [459, 202] width 217 height 10
click at [468, 251] on span "Confirm" at bounding box center [458, 260] width 22 height 10
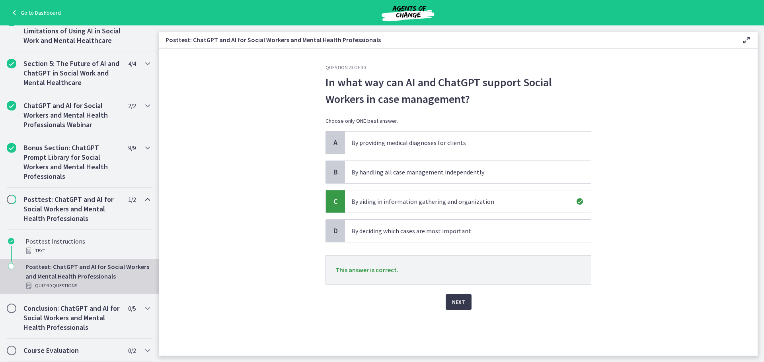
click at [455, 251] on div "Next" at bounding box center [458, 297] width 266 height 25
click at [454, 251] on button "Next" at bounding box center [459, 302] width 26 height 16
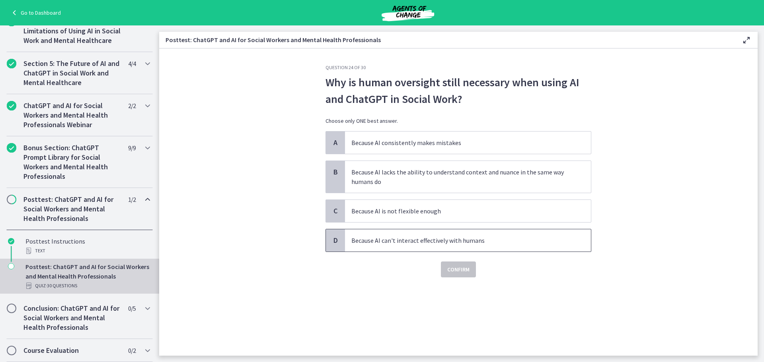
click at [508, 237] on p "Because AI can't interact effectively with humans" at bounding box center [459, 241] width 217 height 10
click at [449, 251] on div "Question 24 of 30 Why is human oversight still necessary when using AI and Chat…" at bounding box center [458, 210] width 278 height 292
click at [452, 251] on span "Confirm" at bounding box center [458, 270] width 22 height 10
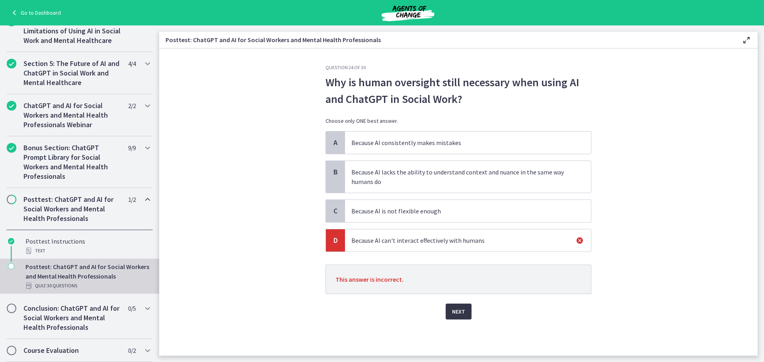
click at [461, 251] on span "Next" at bounding box center [458, 312] width 13 height 10
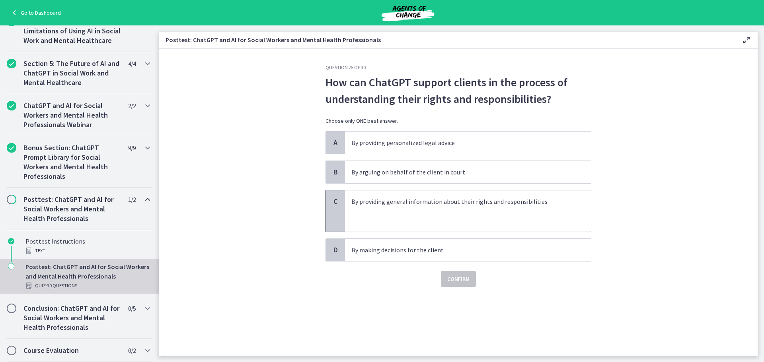
click at [490, 206] on p "By providing general information about their rights and responsibilities" at bounding box center [459, 202] width 217 height 10
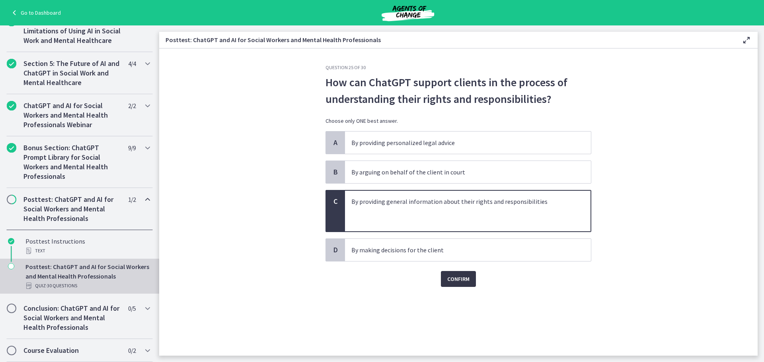
click at [462, 251] on span "Confirm" at bounding box center [458, 279] width 22 height 10
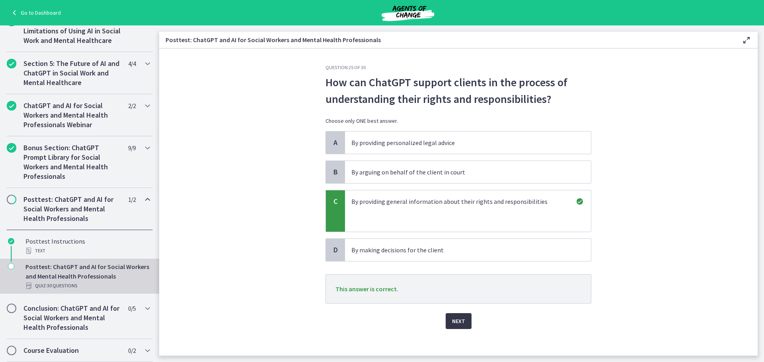
click at [460, 251] on button "Next" at bounding box center [459, 321] width 26 height 16
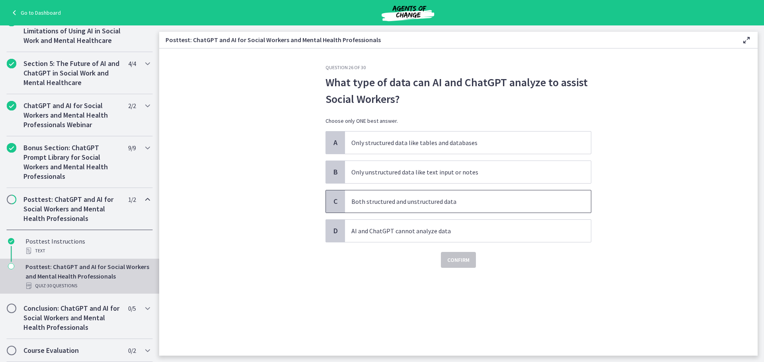
click at [452, 204] on p "Both structured and unstructured data" at bounding box center [459, 202] width 217 height 10
click at [462, 251] on span "Confirm" at bounding box center [458, 260] width 22 height 10
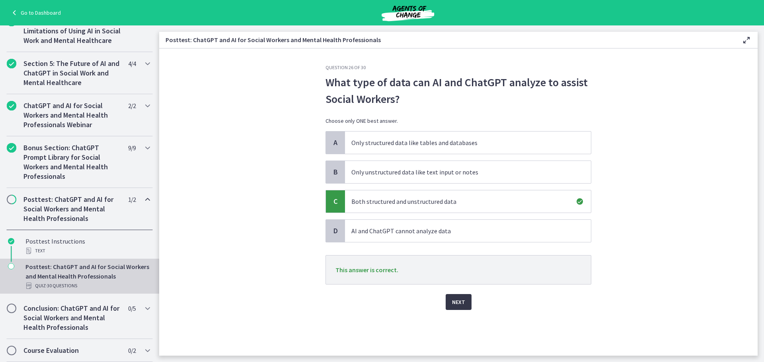
click at [461, 251] on span "Next" at bounding box center [458, 303] width 13 height 10
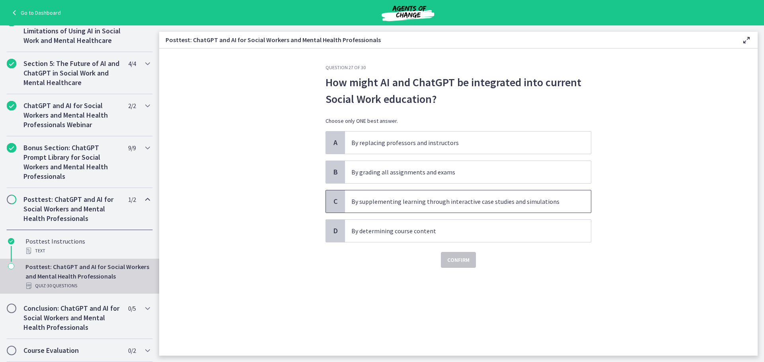
click at [456, 201] on p "By supplementing learning through interactive case studies and simulations" at bounding box center [459, 202] width 217 height 10
click at [457, 251] on span "Confirm" at bounding box center [458, 260] width 22 height 10
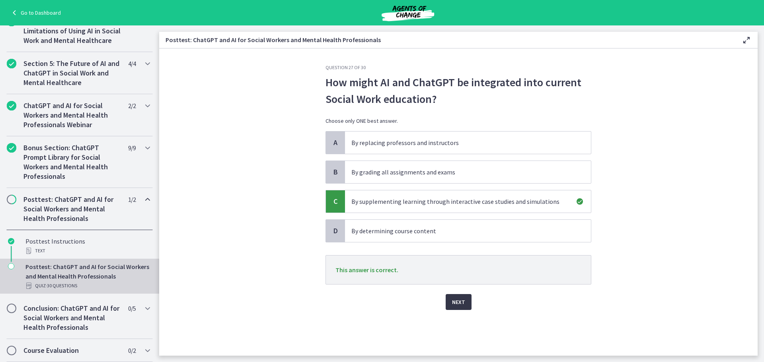
click at [451, 251] on button "Next" at bounding box center [459, 302] width 26 height 16
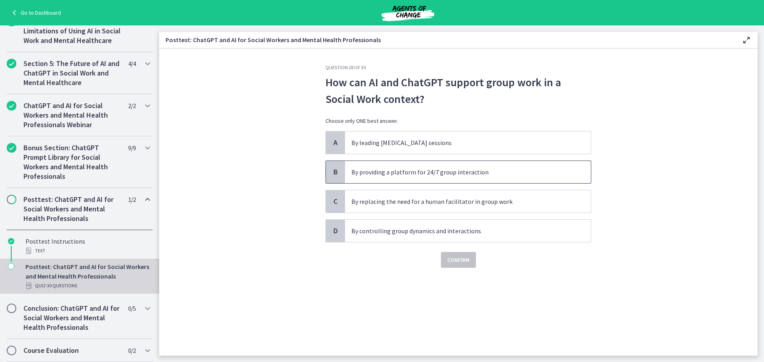
click at [492, 176] on p "By providing a platform for 24/7 group interaction" at bounding box center [459, 172] width 217 height 10
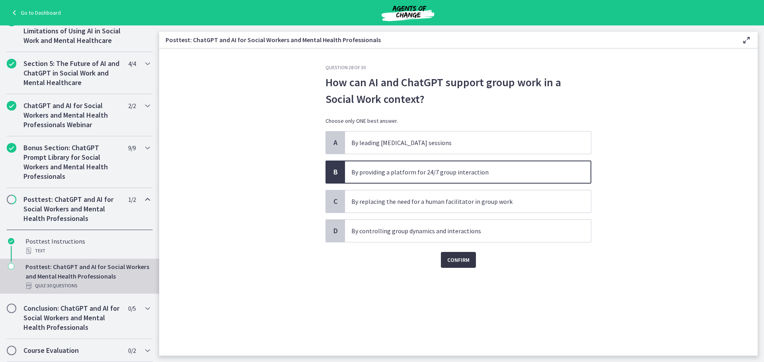
click at [474, 251] on button "Confirm" at bounding box center [458, 260] width 35 height 16
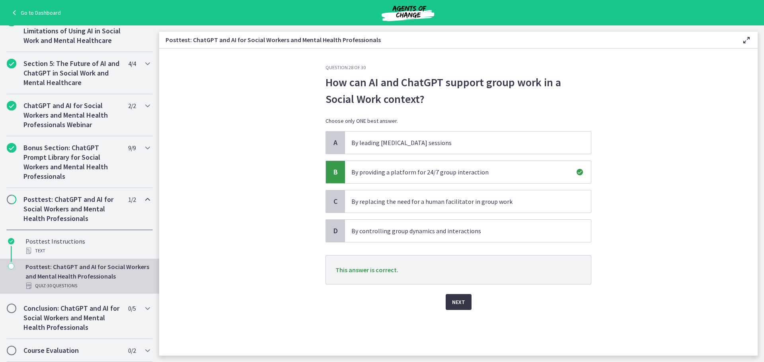
click at [464, 251] on span "Next" at bounding box center [458, 303] width 13 height 10
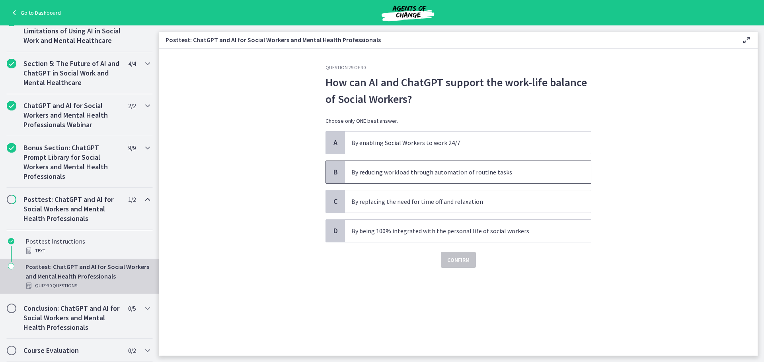
click at [475, 171] on p "By reducing workload through automation of routine tasks" at bounding box center [459, 172] width 217 height 10
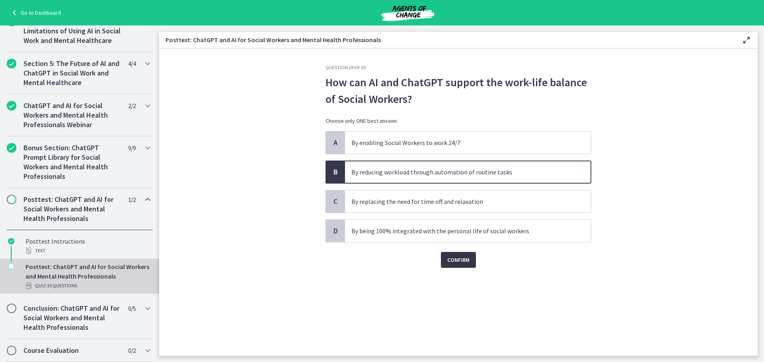
click at [470, 251] on button "Confirm" at bounding box center [458, 260] width 35 height 16
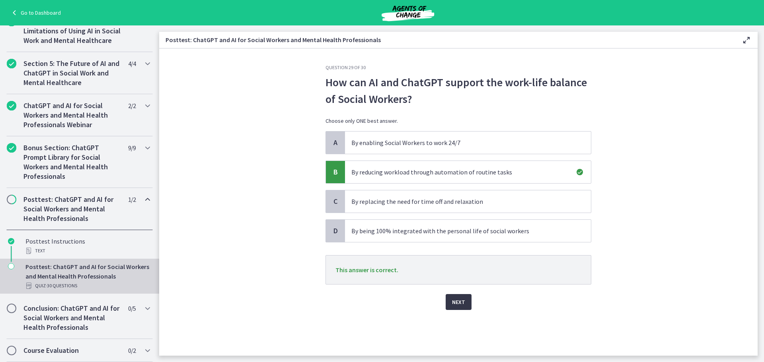
click at [454, 251] on button "Next" at bounding box center [459, 302] width 26 height 16
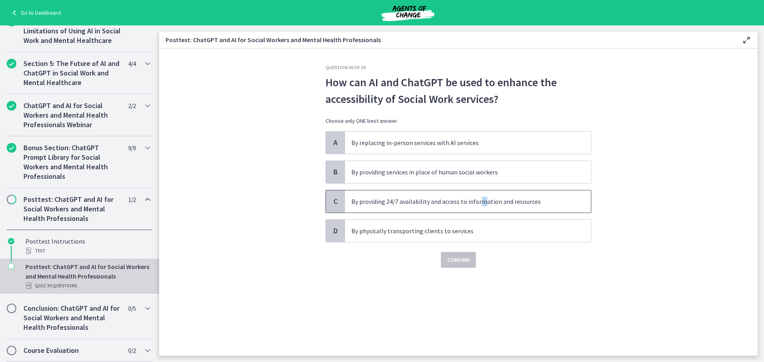
click at [481, 205] on p "By providing 24/7 availability and access to information and resources" at bounding box center [459, 202] width 217 height 10
click at [466, 251] on button "Confirm" at bounding box center [458, 260] width 35 height 16
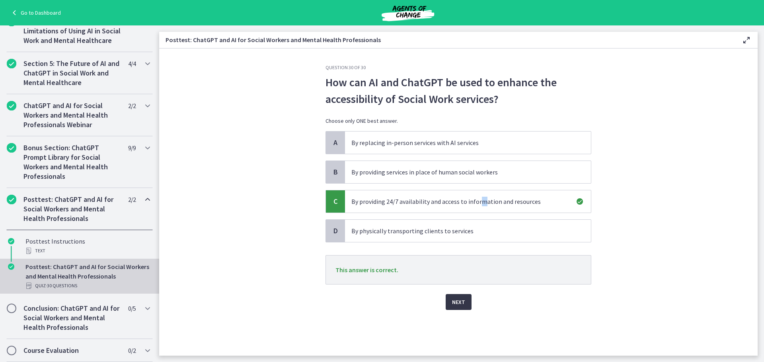
click at [452, 251] on button "Next" at bounding box center [459, 302] width 26 height 16
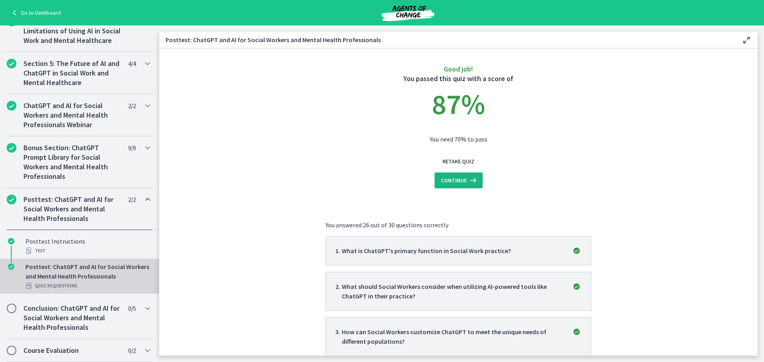
click at [467, 184] on icon at bounding box center [472, 181] width 11 height 10
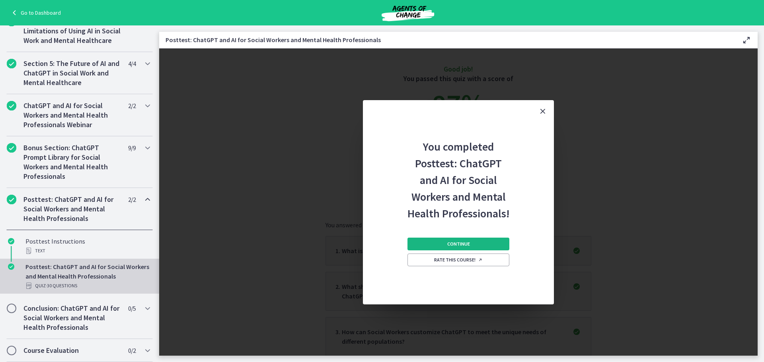
click at [473, 245] on button "Continue" at bounding box center [458, 244] width 102 height 13
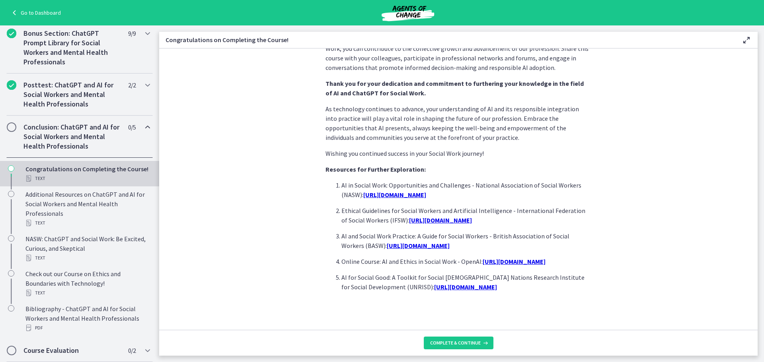
scroll to position [646, 0]
click at [479, 251] on div "Complete & continue" at bounding box center [459, 343] width 58 height 6
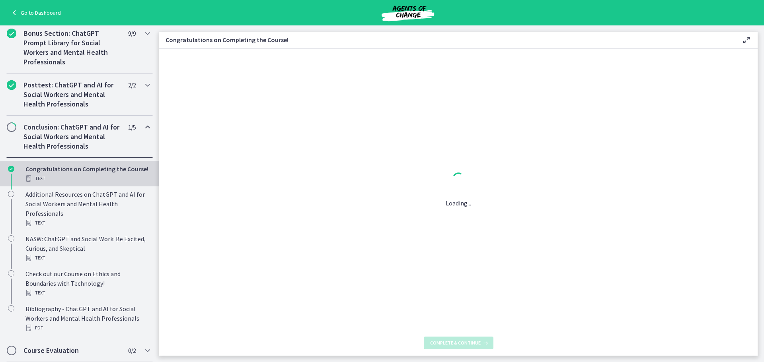
scroll to position [0, 0]
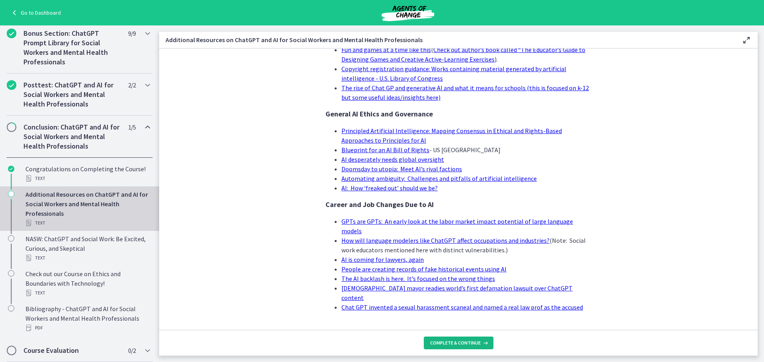
scroll to position [735, 0]
click at [432, 251] on button "Complete & continue" at bounding box center [459, 343] width 70 height 13
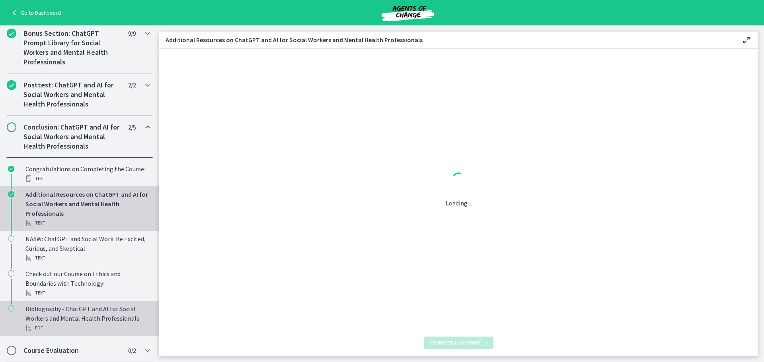
scroll to position [0, 0]
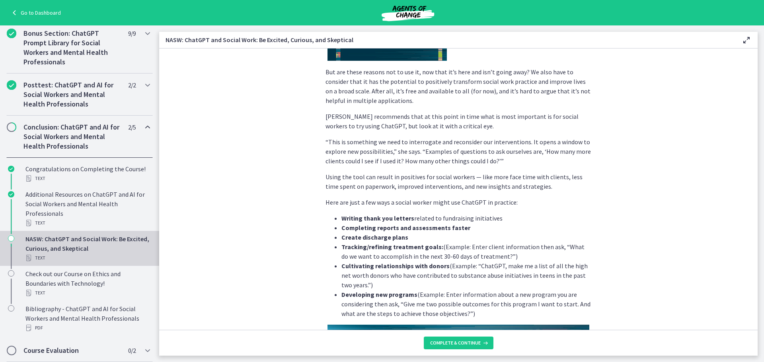
scroll to position [1551, 0]
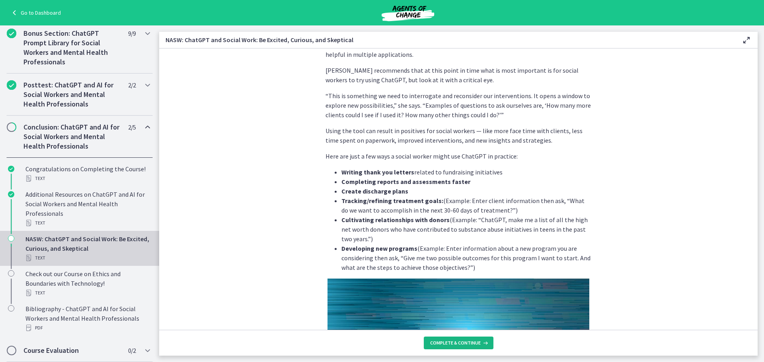
click at [464, 251] on span "Complete & continue" at bounding box center [455, 343] width 51 height 6
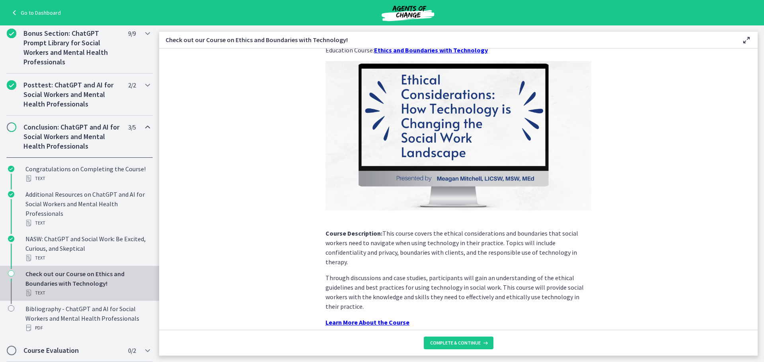
scroll to position [61, 0]
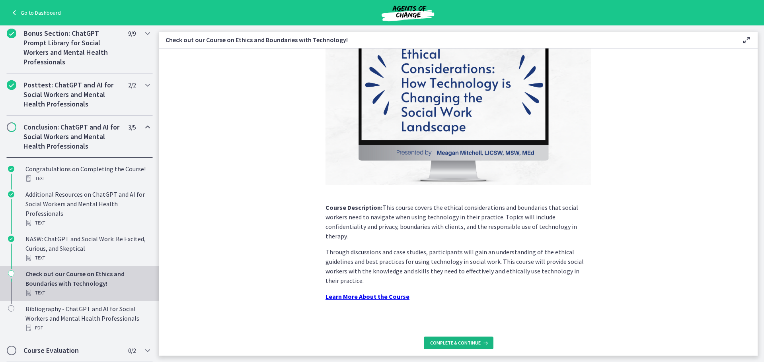
click at [438, 251] on button "Complete & continue" at bounding box center [459, 343] width 70 height 13
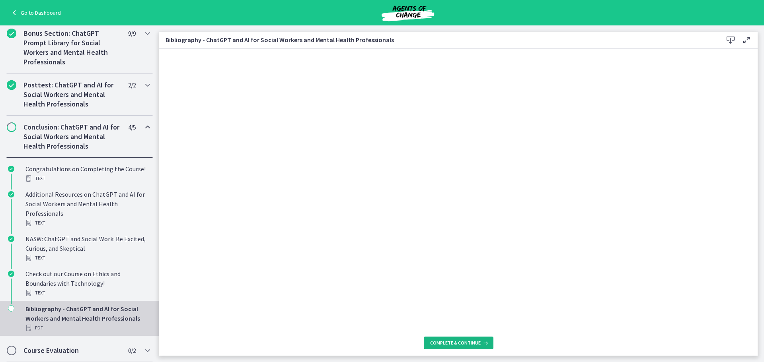
click at [436, 251] on button "Complete & continue" at bounding box center [459, 343] width 70 height 13
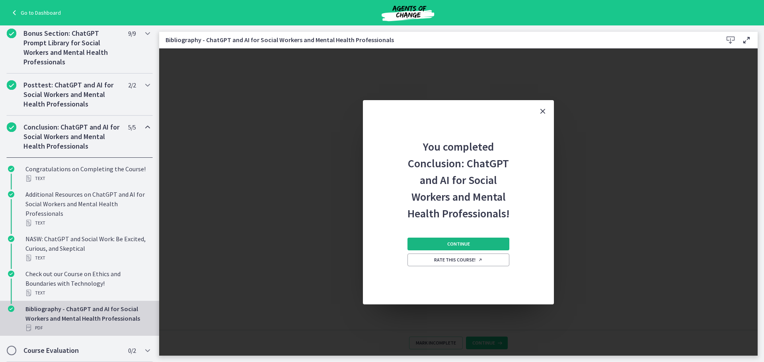
click at [443, 248] on button "Continue" at bounding box center [458, 244] width 102 height 13
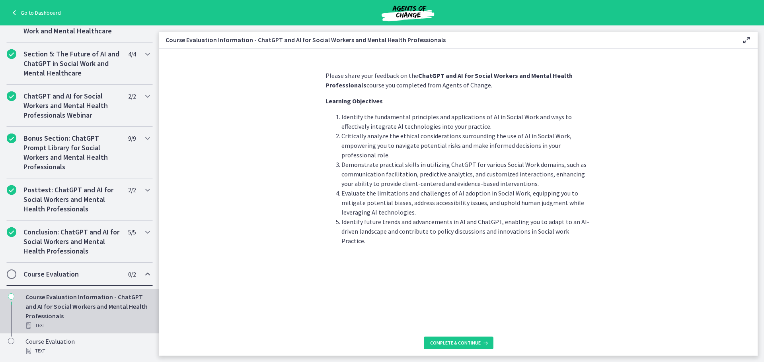
scroll to position [315, 0]
click at [460, 251] on span "Complete & continue" at bounding box center [455, 343] width 51 height 6
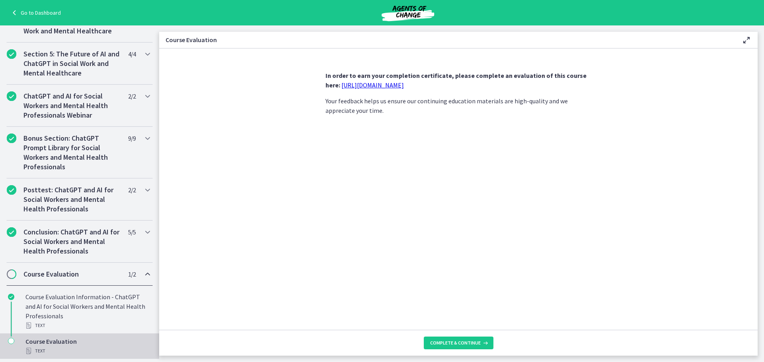
click at [403, 86] on link "[URL][DOMAIN_NAME]" at bounding box center [372, 85] width 62 height 8
